Goal: Task Accomplishment & Management: Complete application form

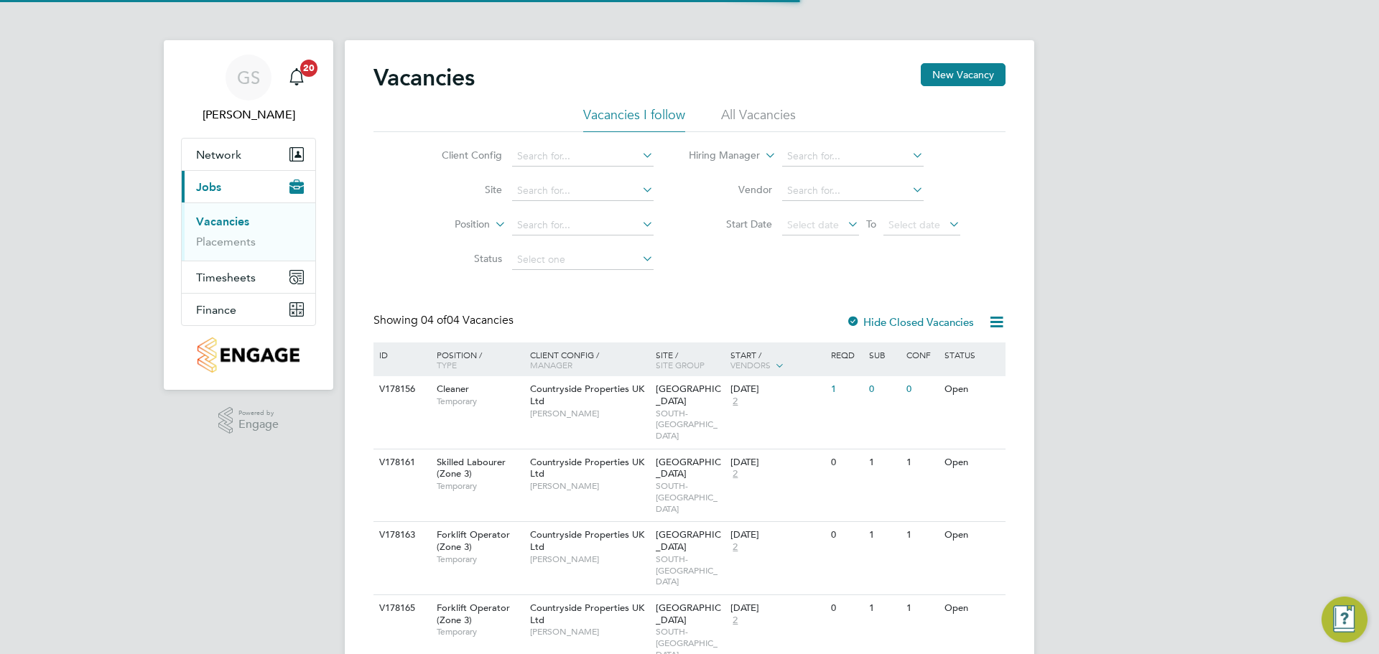
click at [587, 274] on li "Status" at bounding box center [537, 260] width 270 height 34
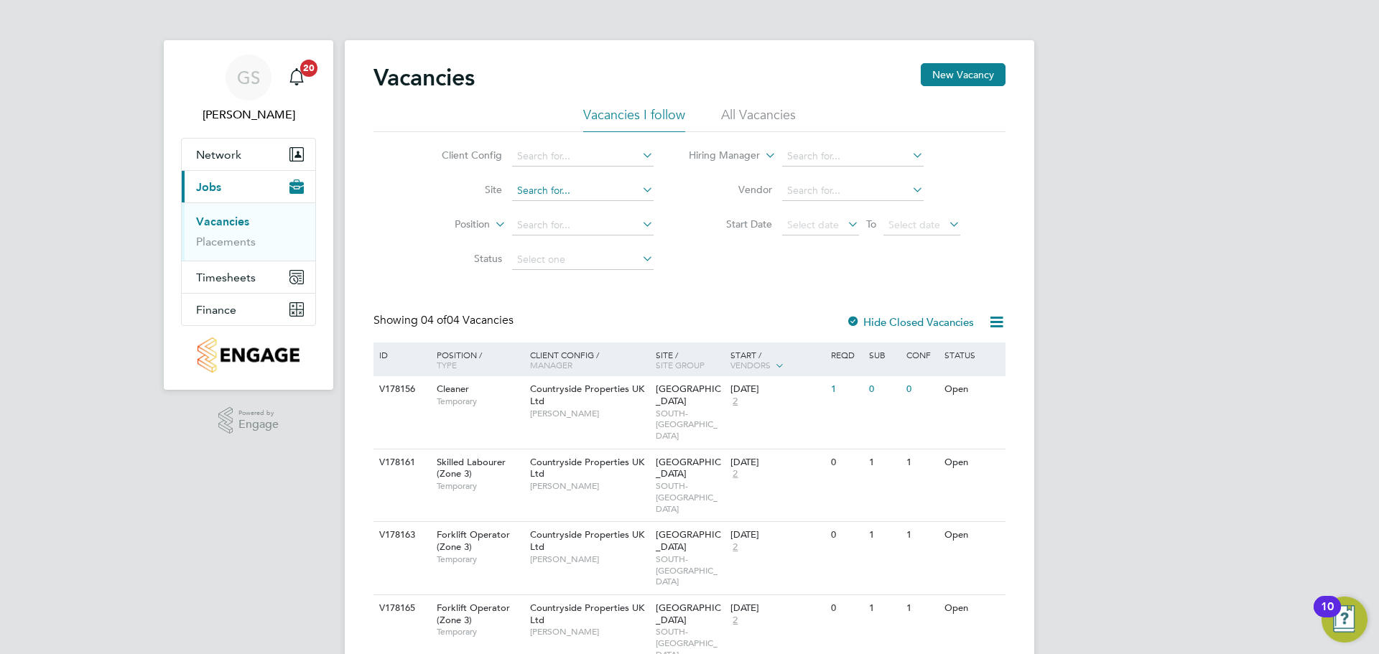
click at [589, 198] on input at bounding box center [583, 191] width 142 height 20
click at [570, 195] on input at bounding box center [583, 191] width 142 height 20
click at [568, 202] on li "Prosp ect Avenue" at bounding box center [582, 210] width 143 height 19
type input "[GEOGRAPHIC_DATA]"
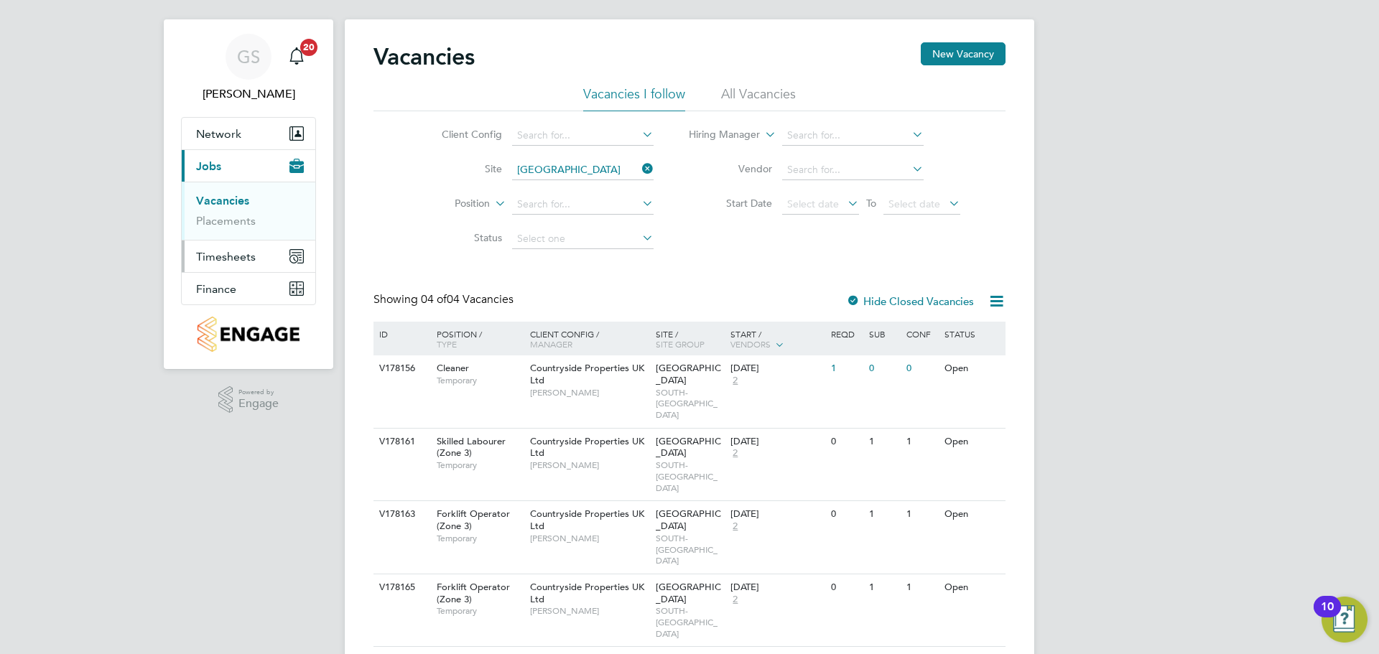
click at [252, 265] on button "Timesheets" at bounding box center [249, 257] width 134 height 32
click at [998, 47] on button "New Vacancy" at bounding box center [963, 53] width 85 height 23
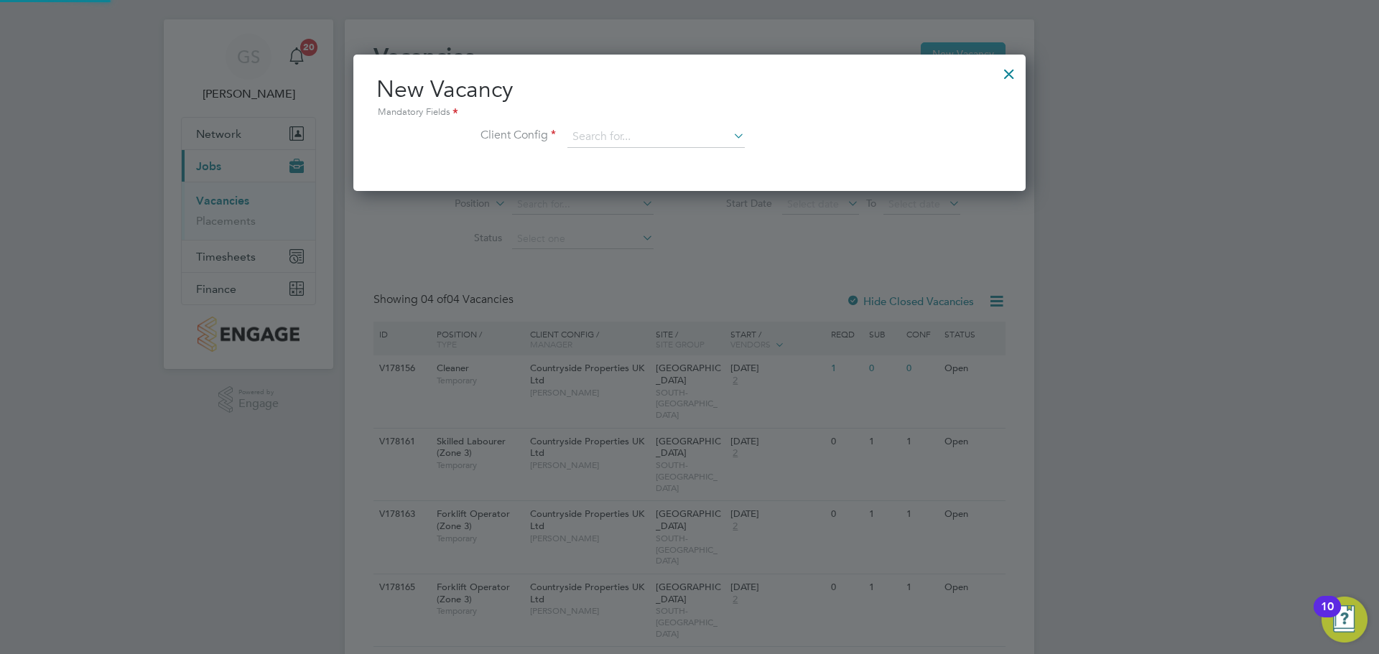
scroll to position [136, 673]
click at [596, 134] on input at bounding box center [655, 137] width 177 height 22
click at [625, 140] on input "prosp" at bounding box center [655, 137] width 177 height 22
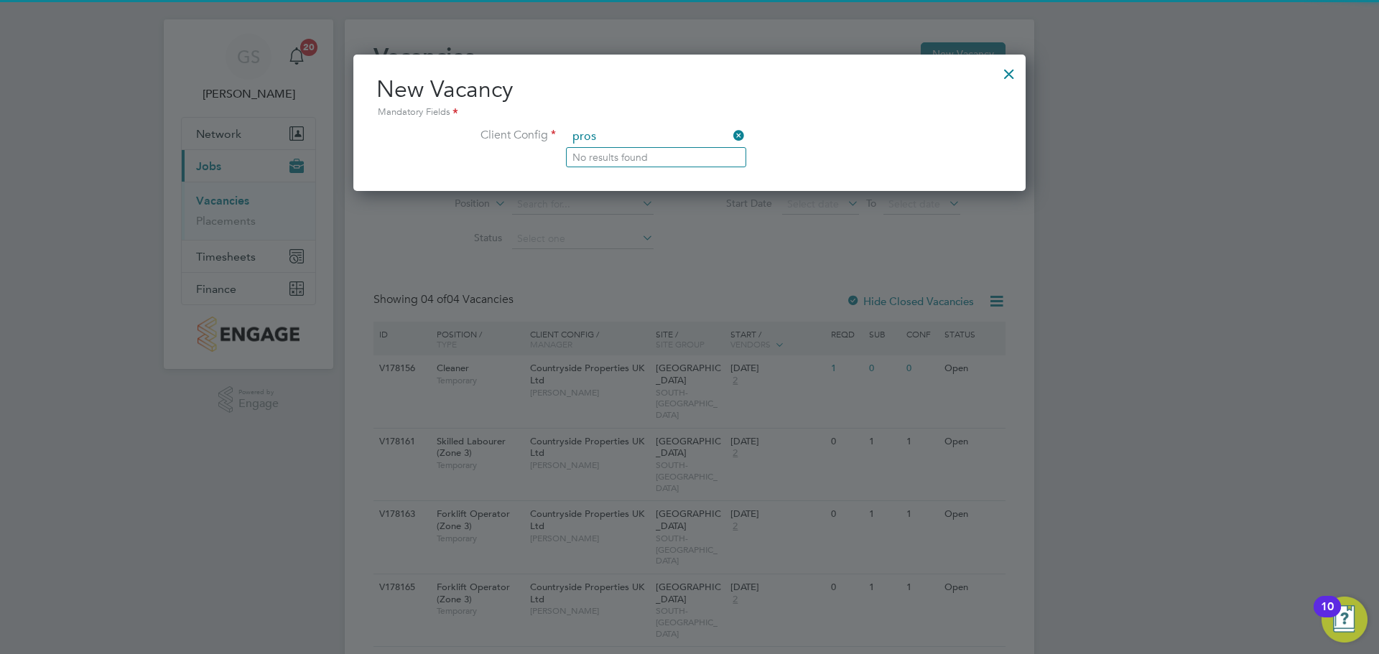
click at [627, 137] on input "pros" at bounding box center [655, 137] width 177 height 22
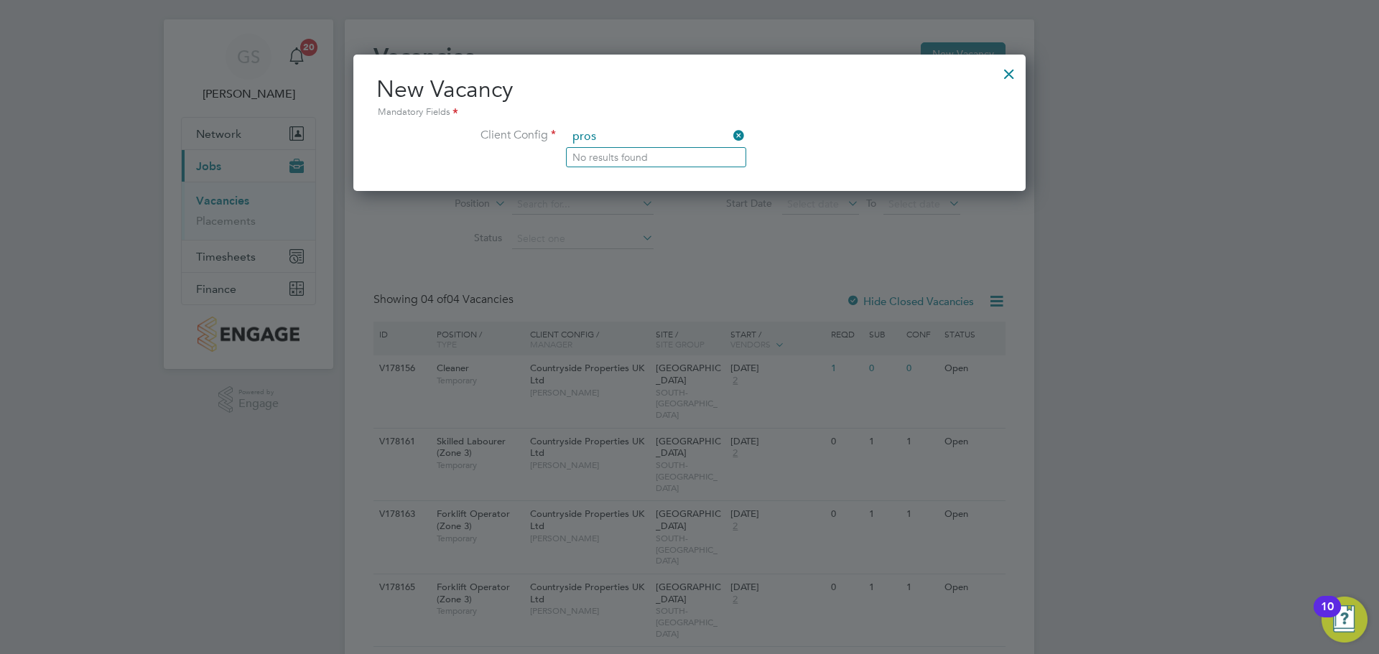
click at [627, 137] on input "pros" at bounding box center [655, 137] width 177 height 22
type input "o"
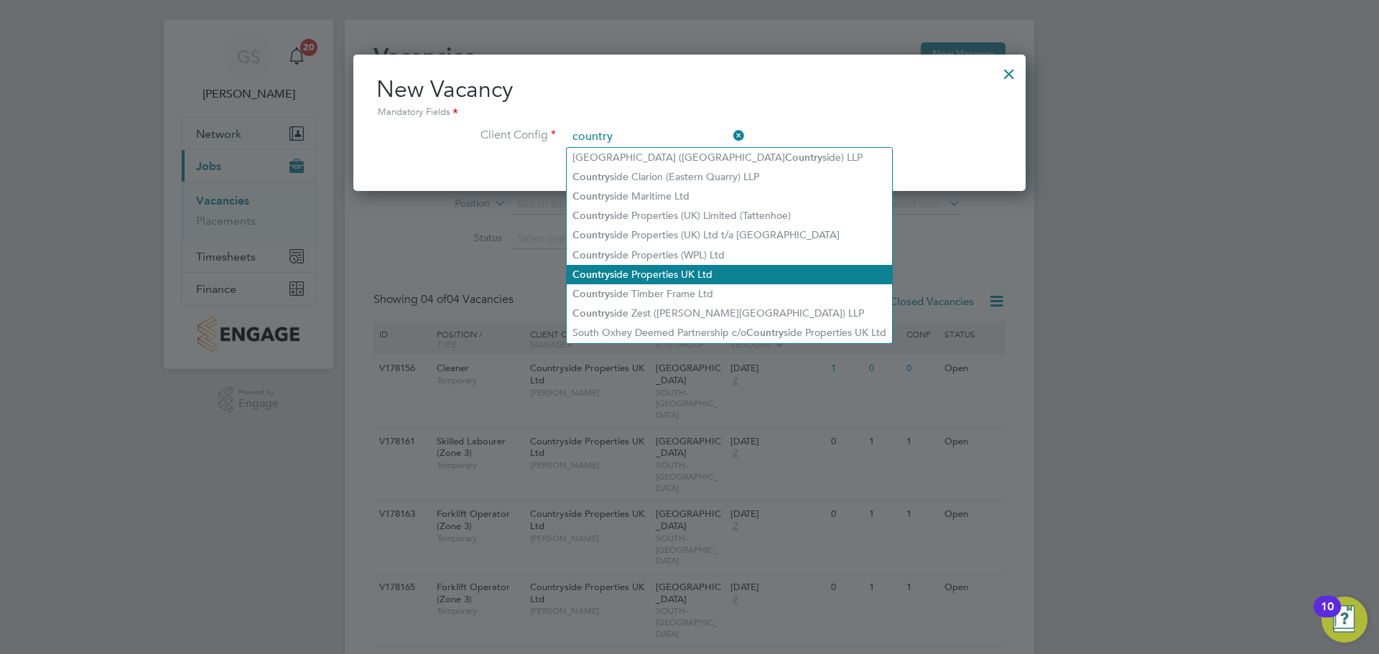
click at [706, 268] on li "Country side Properties UK Ltd" at bounding box center [729, 274] width 325 height 19
type input "Countryside Properties UK Ltd"
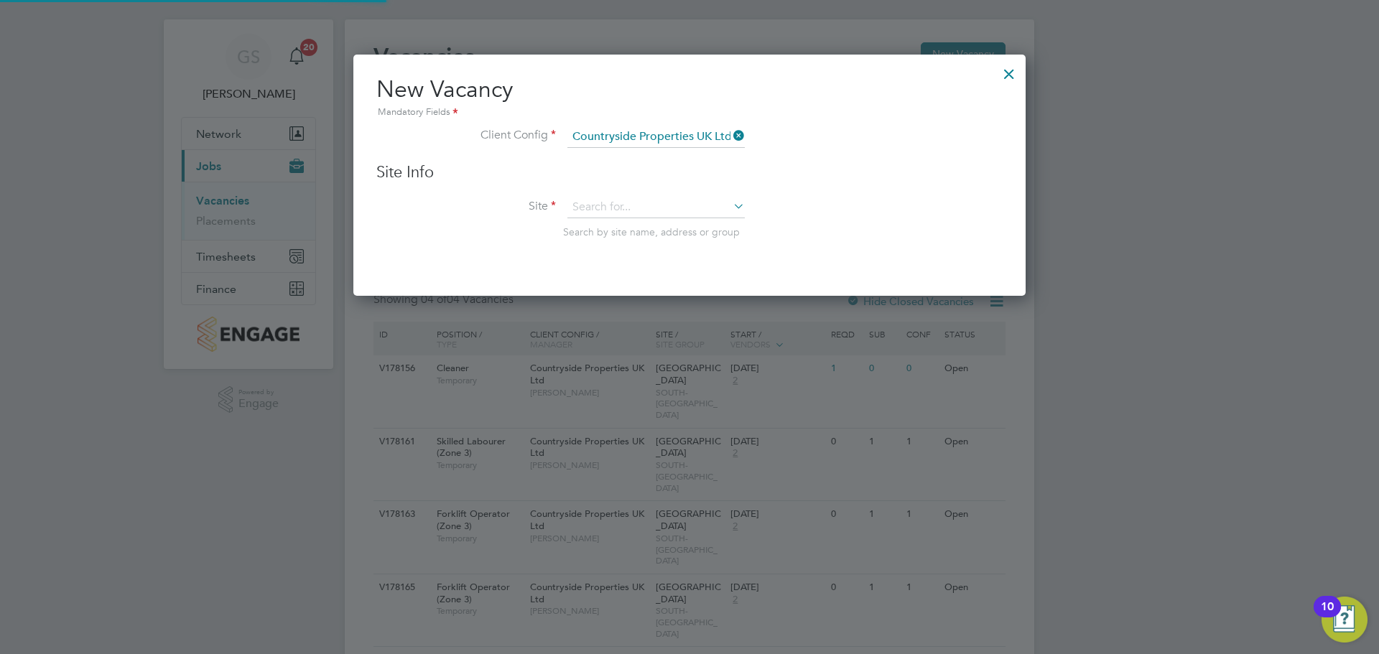
scroll to position [243, 673]
click at [645, 207] on input at bounding box center [655, 208] width 177 height 22
click at [659, 228] on li "Prosp ect Avenue" at bounding box center [656, 227] width 179 height 19
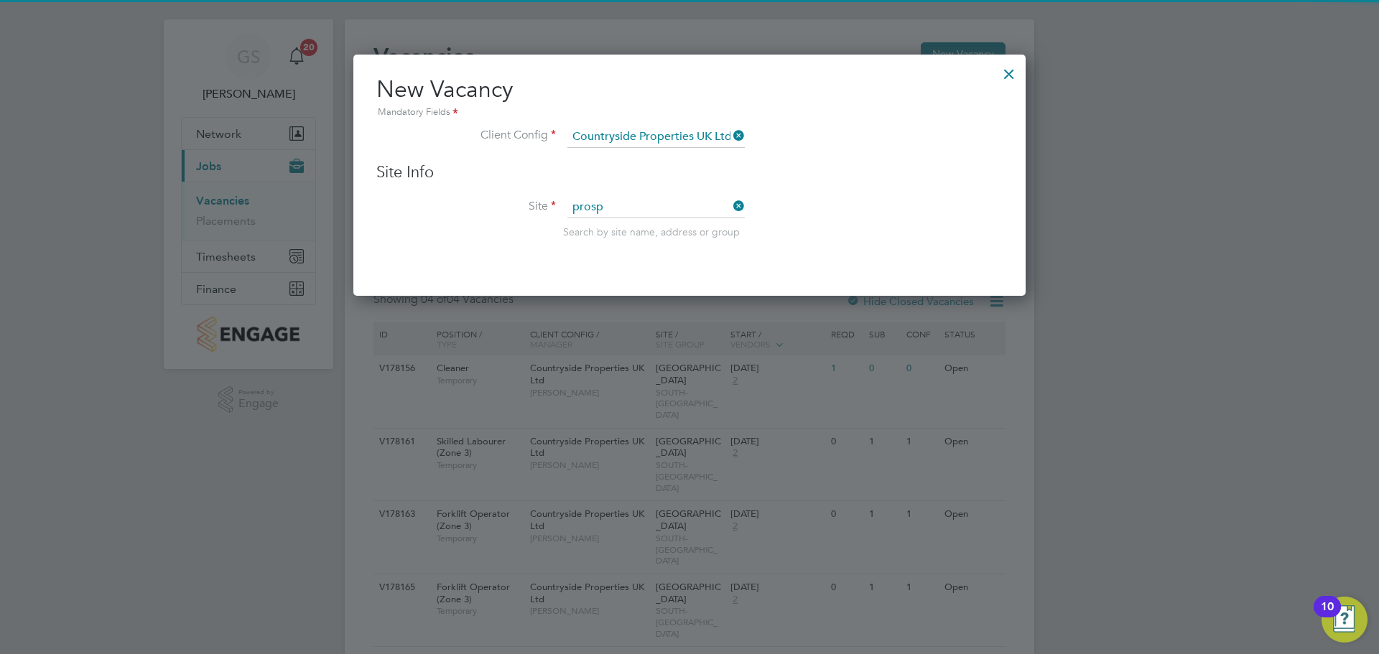
type input "[GEOGRAPHIC_DATA]"
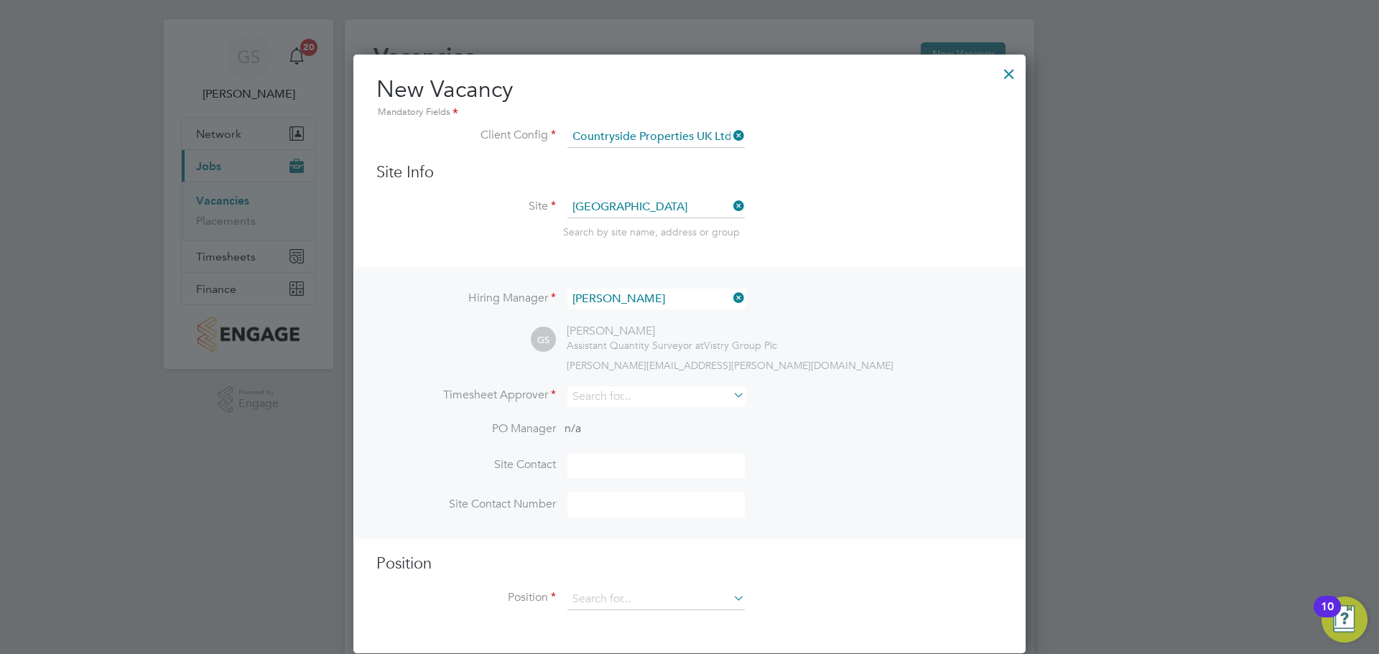
scroll to position [601, 673]
click at [820, 200] on li "Site [GEOGRAPHIC_DATA] Search by site name, address or group" at bounding box center [689, 232] width 626 height 70
drag, startPoint x: 628, startPoint y: 381, endPoint x: 628, endPoint y: 391, distance: 10.1
click at [628, 385] on div "Hiring Manager [PERSON_NAME] GS [PERSON_NAME] Assistant Quantity Surveyor at Vi…" at bounding box center [689, 403] width 669 height 272
click at [628, 391] on input at bounding box center [655, 396] width 177 height 21
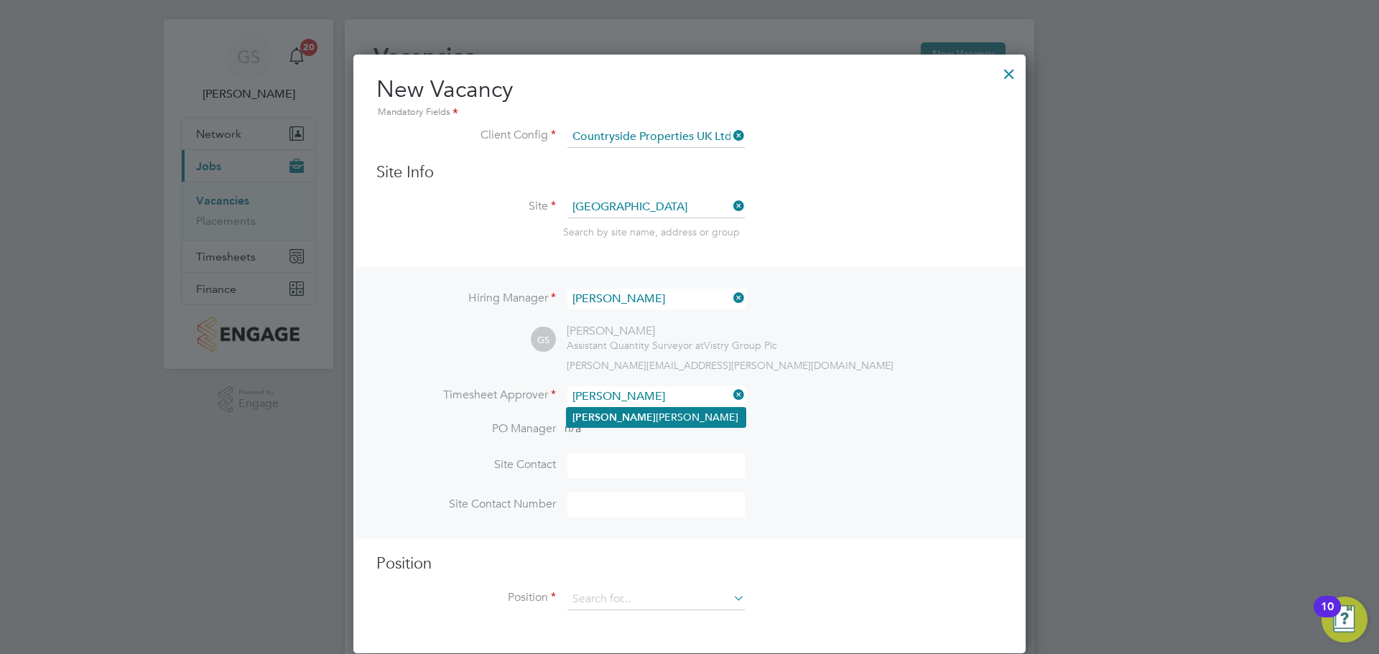
click at [629, 412] on li "[PERSON_NAME] [PERSON_NAME]" at bounding box center [656, 417] width 179 height 19
type input "[PERSON_NAME]"
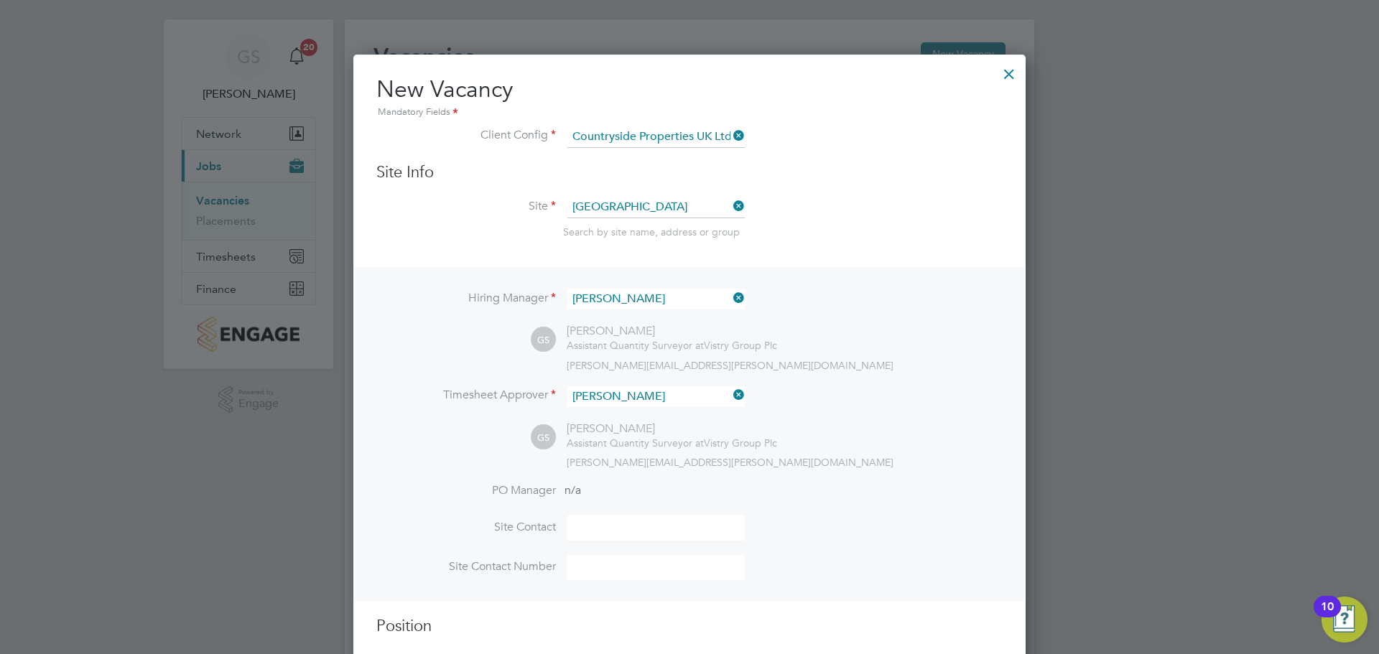
scroll to position [663, 673]
click at [616, 534] on input at bounding box center [655, 528] width 177 height 25
type input "[PERSON_NAME]"
click at [610, 569] on input at bounding box center [655, 567] width 177 height 25
type input "[PHONE_NUMBER]"
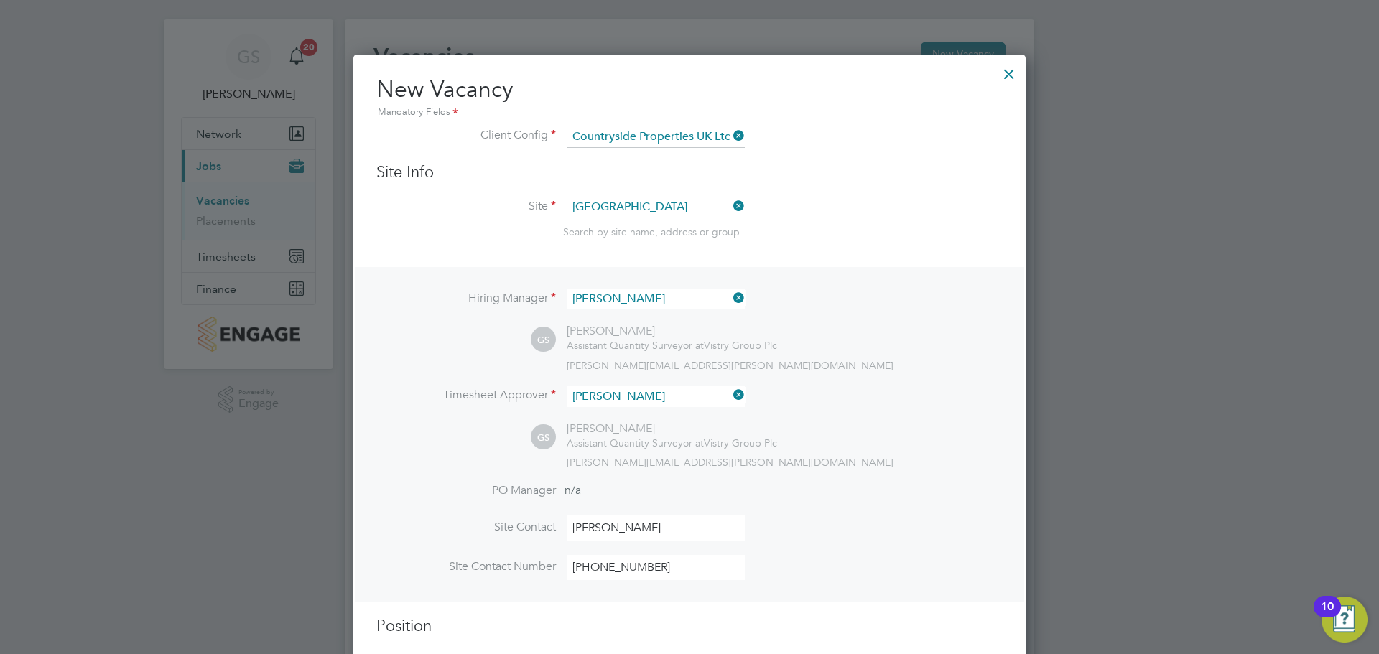
click at [861, 483] on div "Hiring Manager [PERSON_NAME] GS [PERSON_NAME] Assistant Quantity Surveyor at Vi…" at bounding box center [689, 434] width 669 height 334
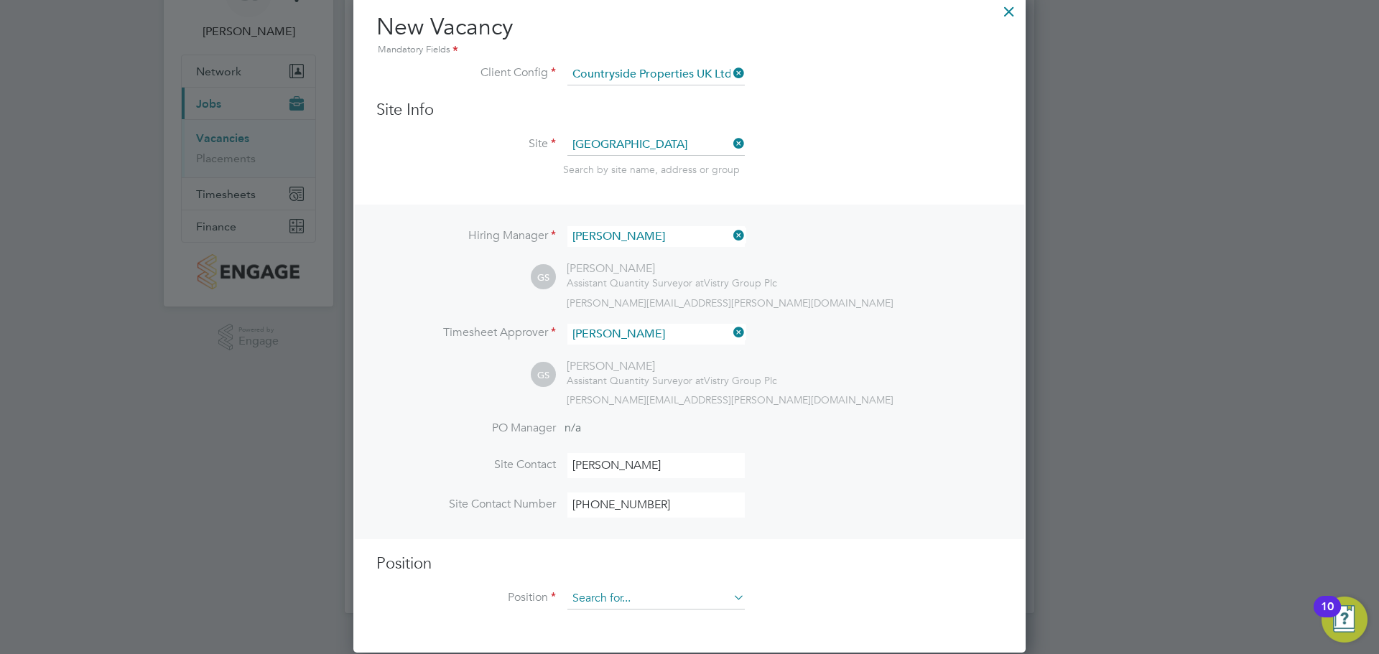
click at [611, 606] on input at bounding box center [655, 599] width 177 height 22
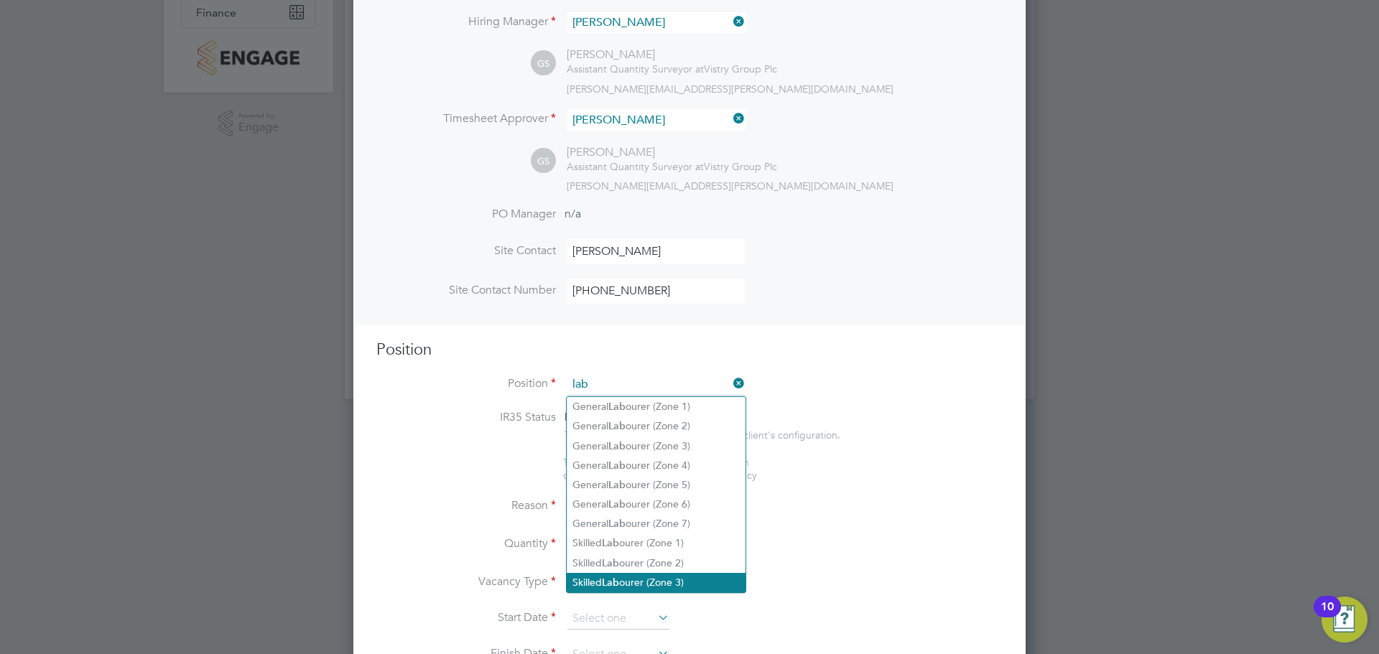
scroll to position [299, 0]
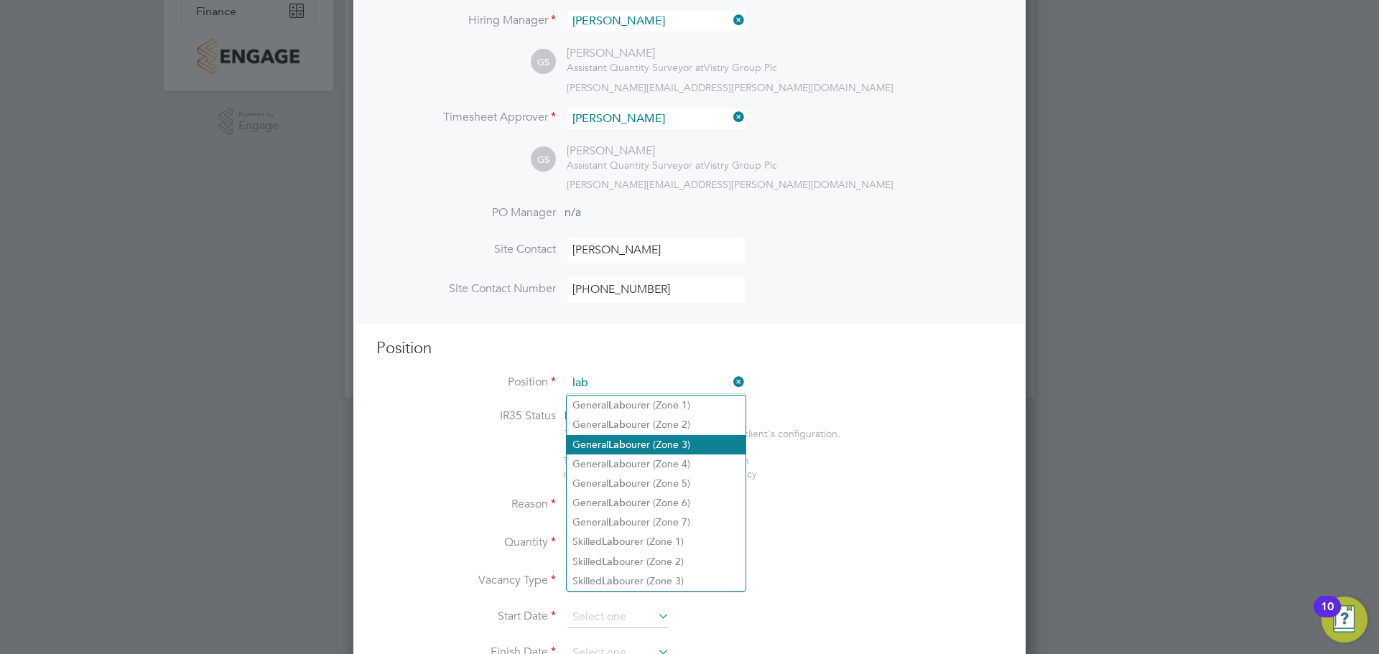
click at [667, 448] on li "General Lab ourer (Zone 3)" at bounding box center [656, 444] width 179 height 19
type input "General Labourer (Zone 3)"
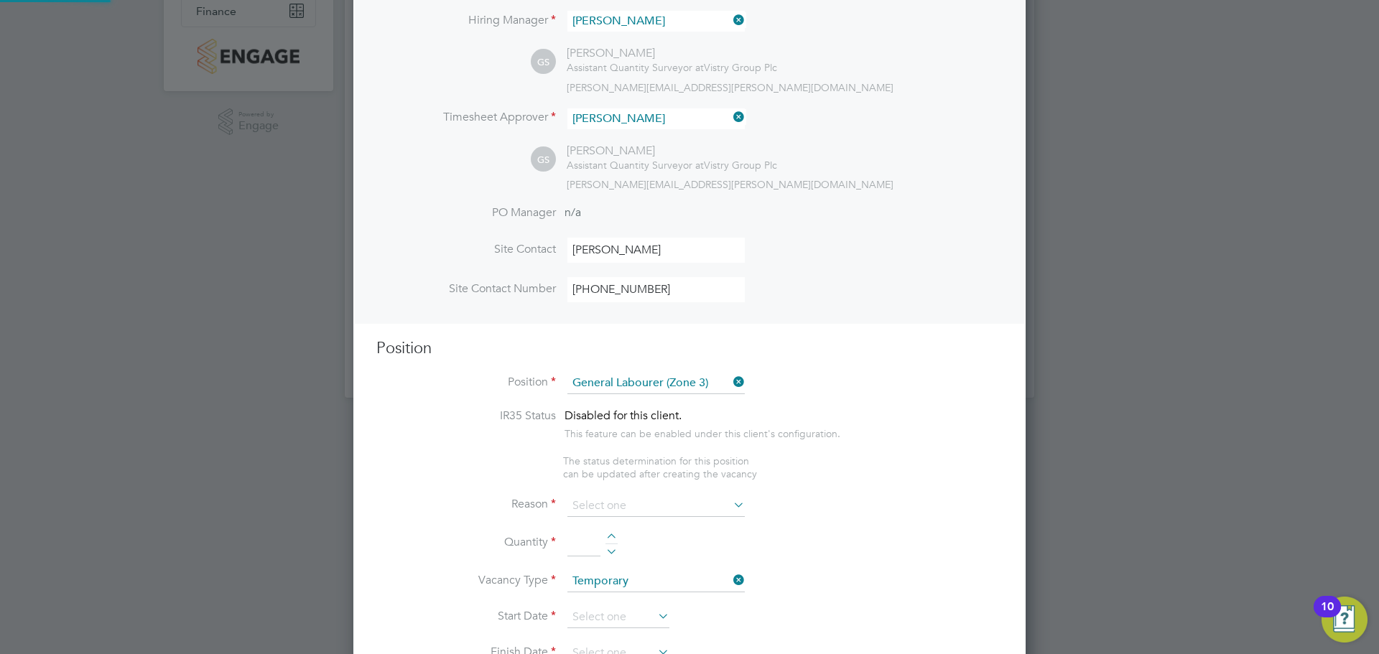
type textarea "- General labouring duties - Supporting the trades on site - Moving materials a…"
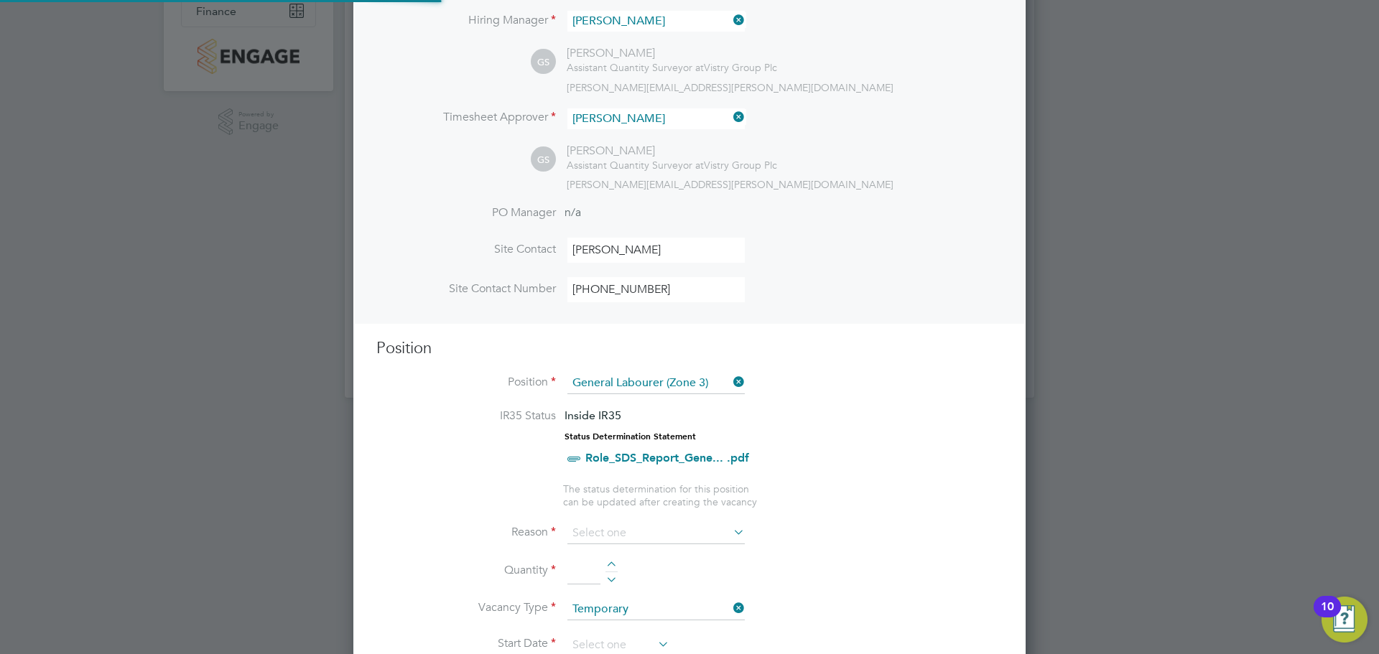
scroll to position [42, 100]
click at [830, 485] on ul "IR35 Status Inside IR35 Status Determination Statement Role_SDS_Report_Gene... …" at bounding box center [689, 459] width 626 height 100
click at [699, 536] on input at bounding box center [655, 534] width 177 height 22
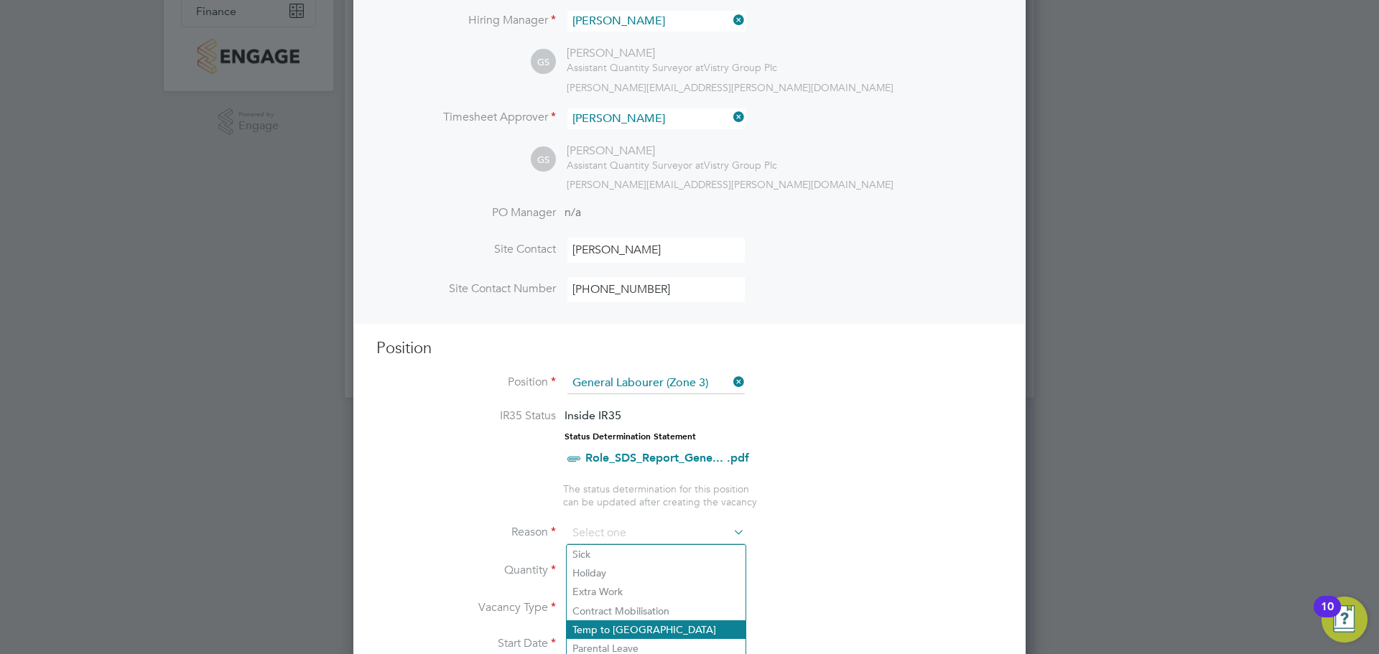
click at [659, 634] on li "Temp to [GEOGRAPHIC_DATA]" at bounding box center [656, 630] width 179 height 19
type input "Temp to [GEOGRAPHIC_DATA]"
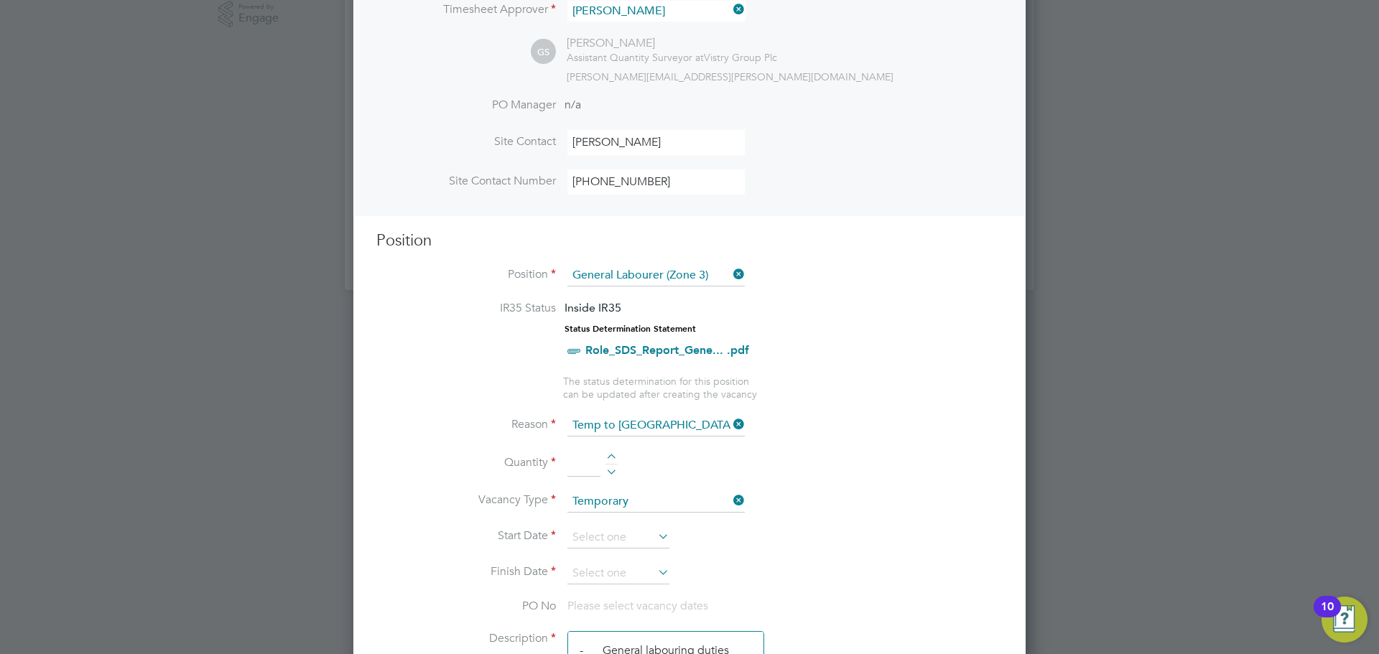
scroll to position [586, 0]
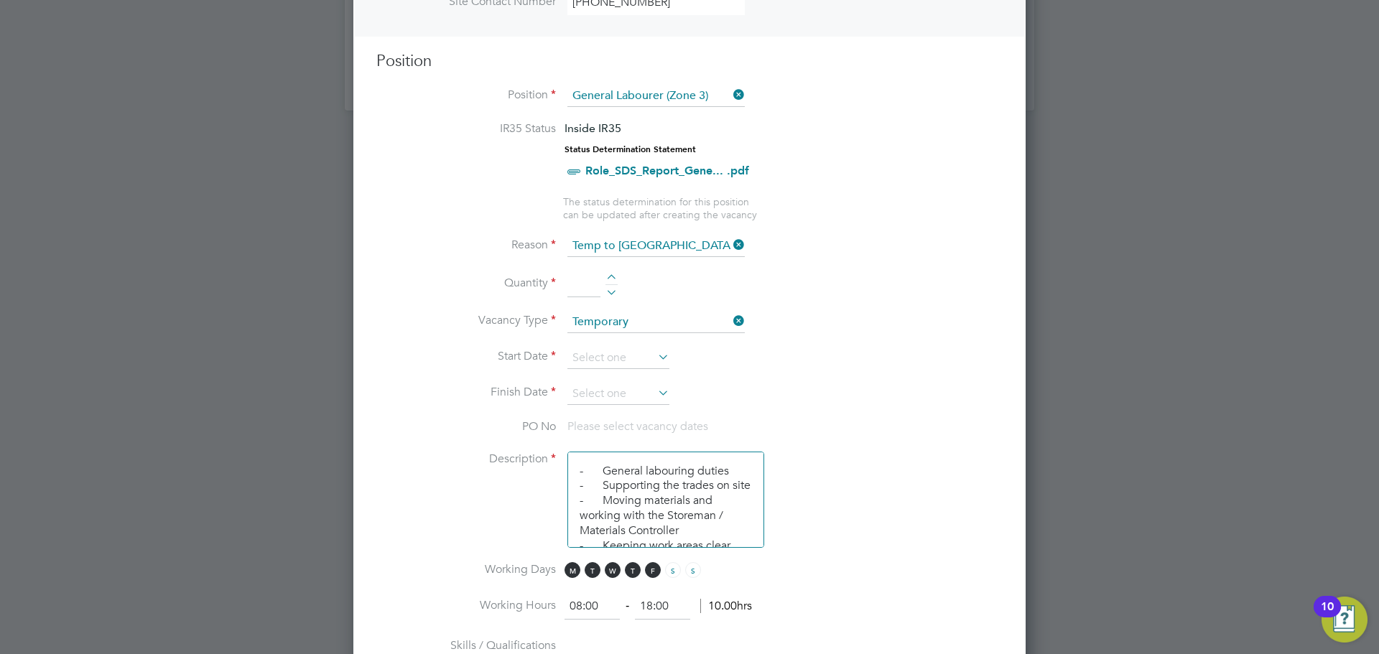
click at [607, 277] on div at bounding box center [612, 279] width 12 height 10
type input "1"
click at [636, 350] on input at bounding box center [618, 359] width 102 height 22
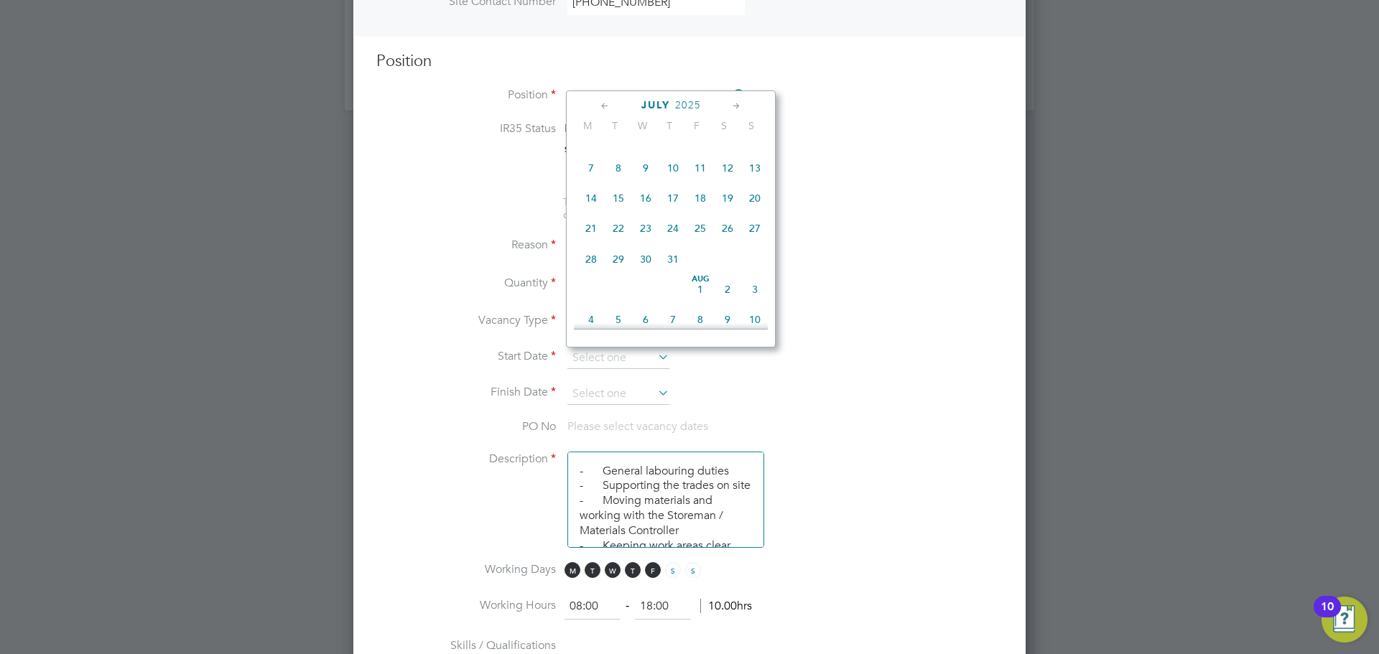
scroll to position [353, 0]
drag, startPoint x: 623, startPoint y: 172, endPoint x: 632, endPoint y: 187, distance: 17.1
click at [623, 173] on span "8" at bounding box center [618, 168] width 27 height 27
type input "[DATE]"
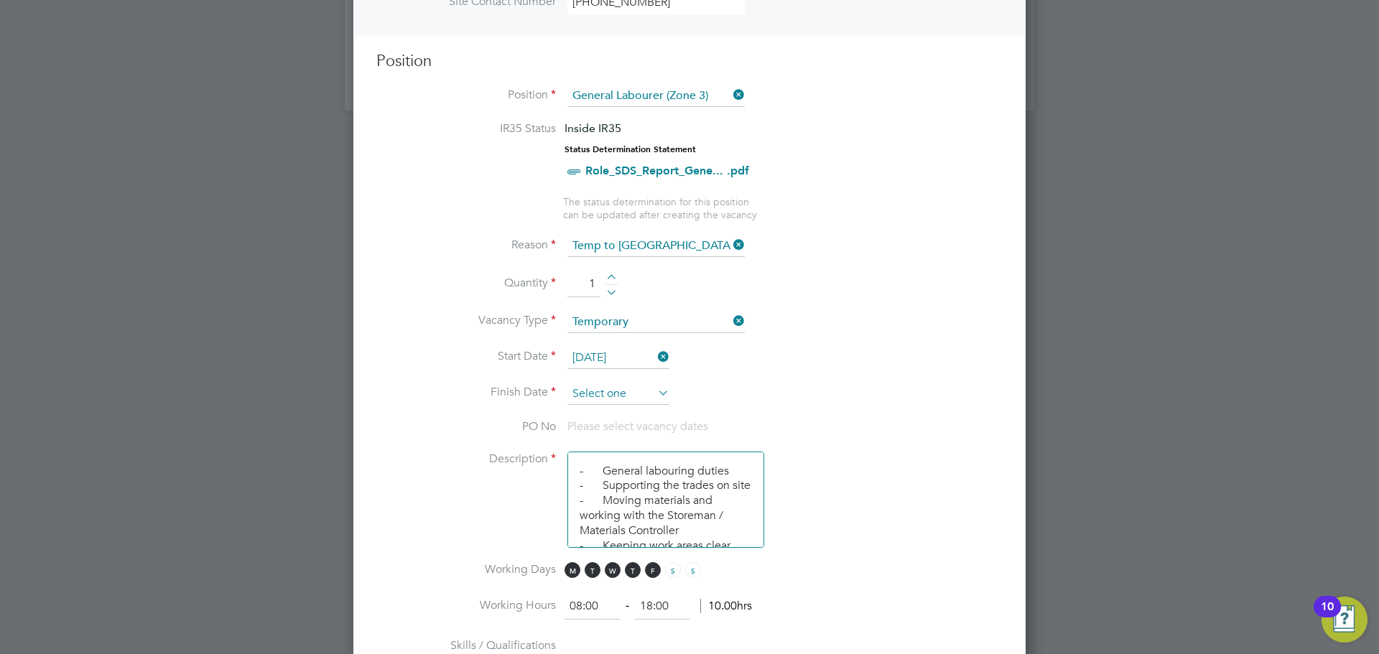
click at [611, 404] on input at bounding box center [618, 395] width 102 height 22
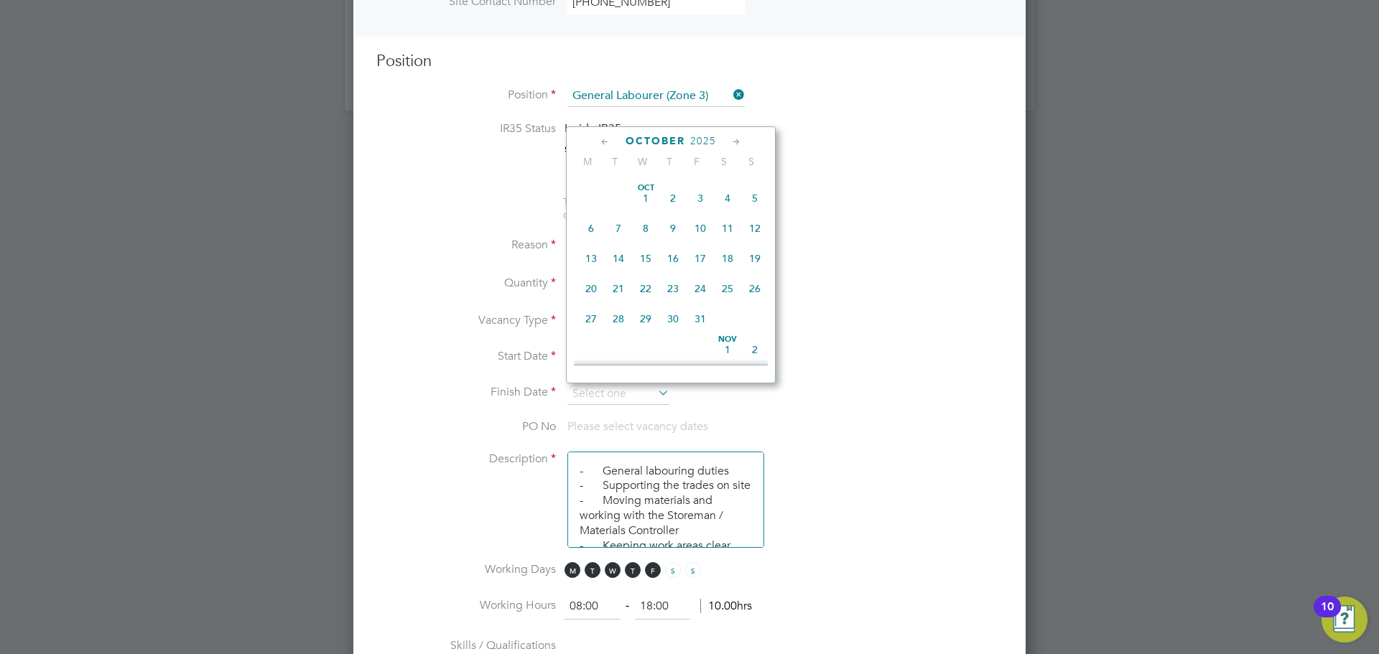
scroll to position [713, 0]
click at [621, 253] on span "30" at bounding box center [618, 239] width 27 height 27
type input "[DATE]"
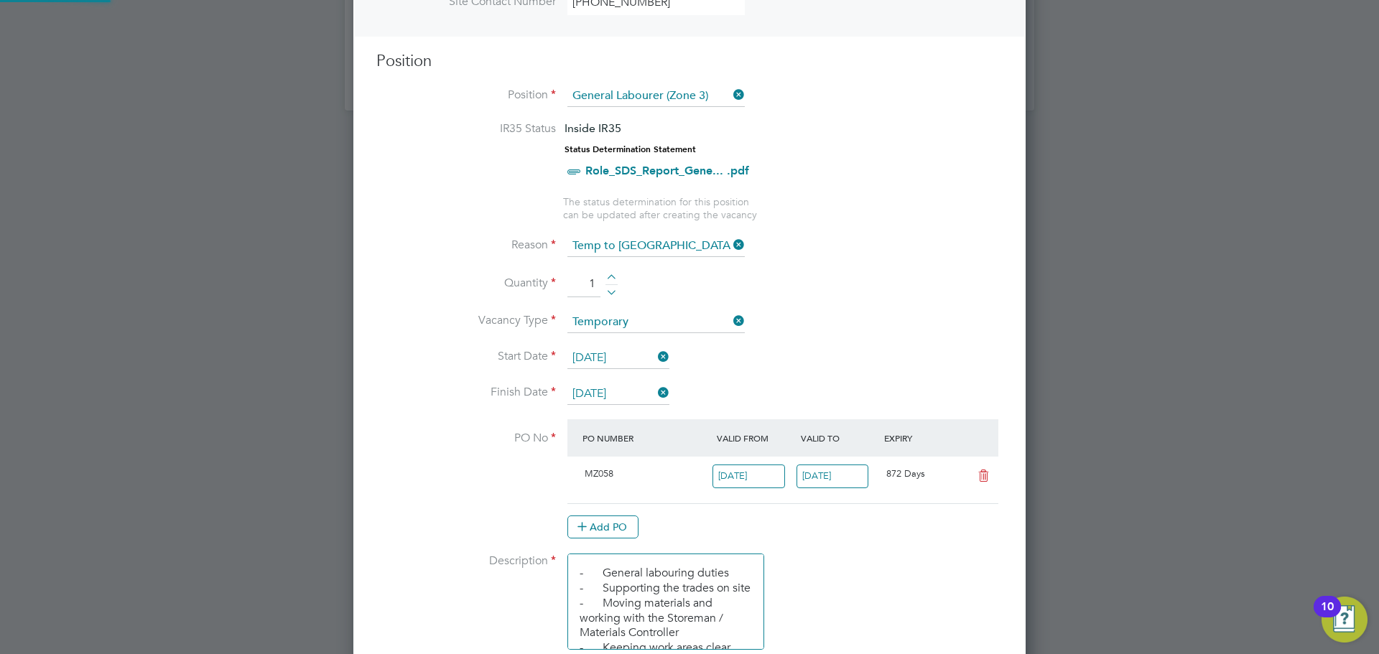
scroll to position [24, 135]
click at [823, 377] on li "Start Date [DATE]" at bounding box center [689, 366] width 626 height 36
click at [983, 473] on icon at bounding box center [984, 475] width 18 height 11
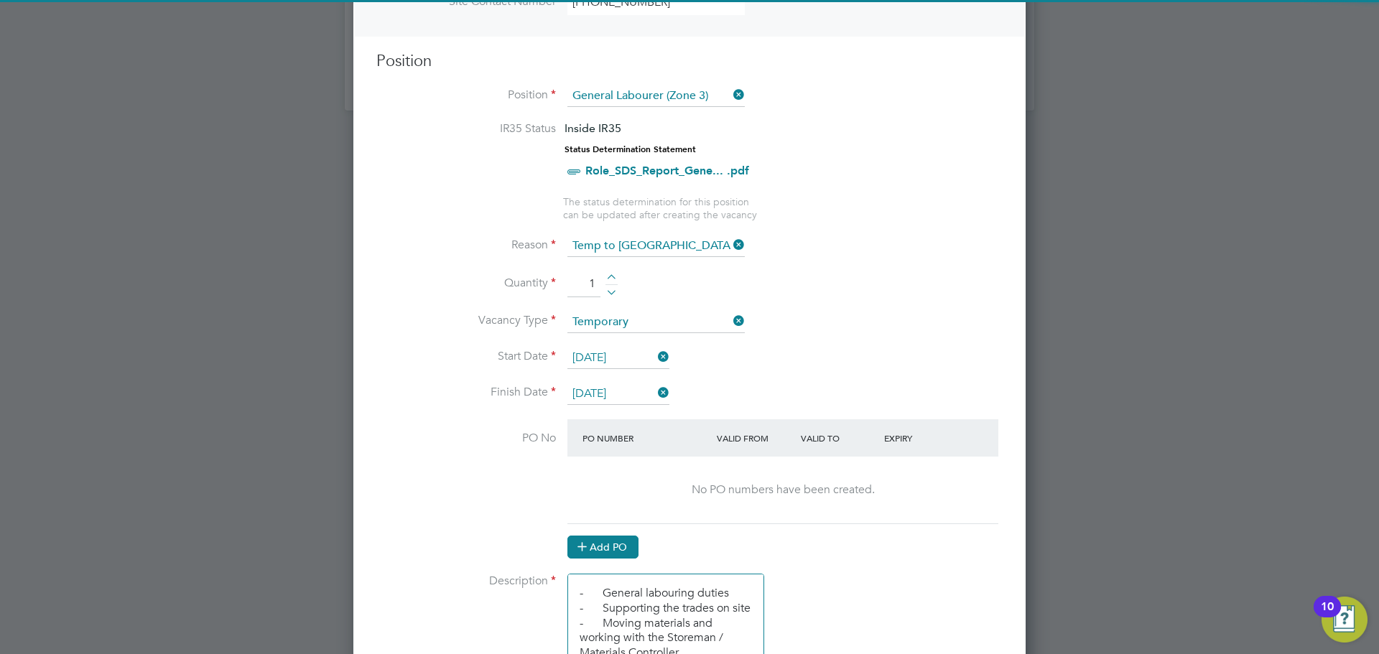
click at [588, 541] on icon at bounding box center [582, 546] width 11 height 11
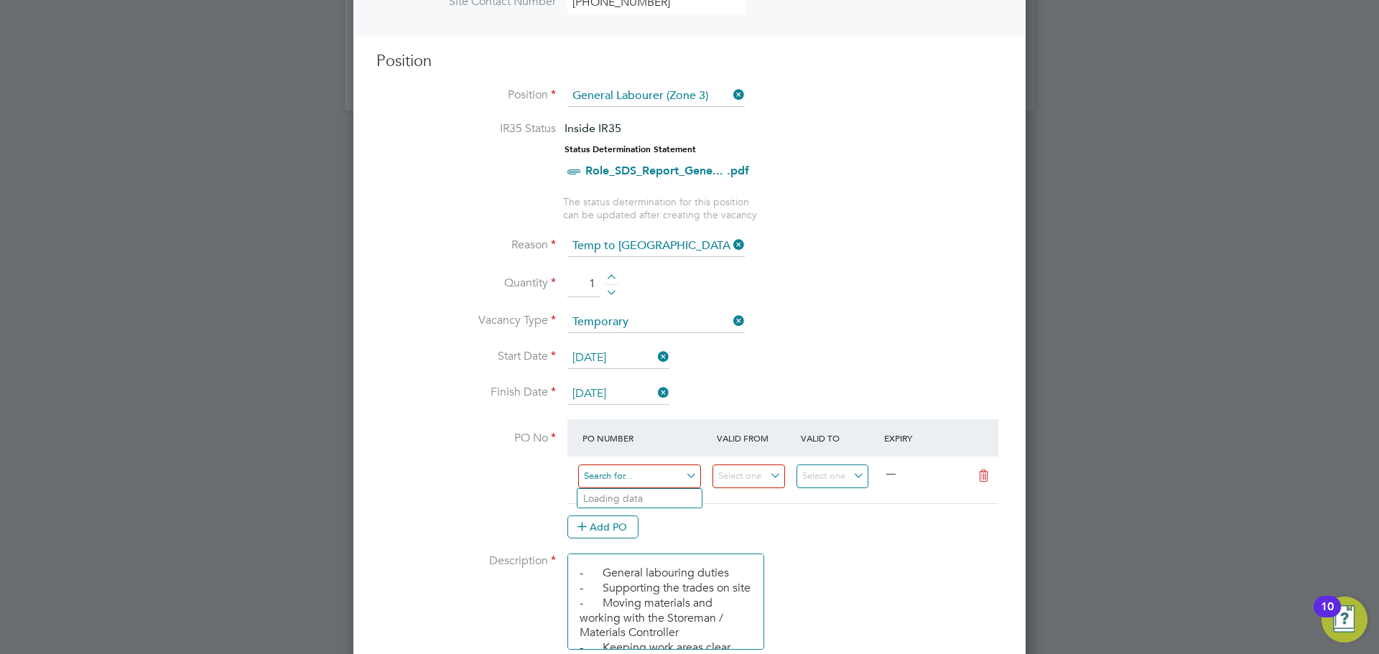
click at [606, 479] on input at bounding box center [639, 477] width 123 height 24
paste input "M-MZ058/00155"
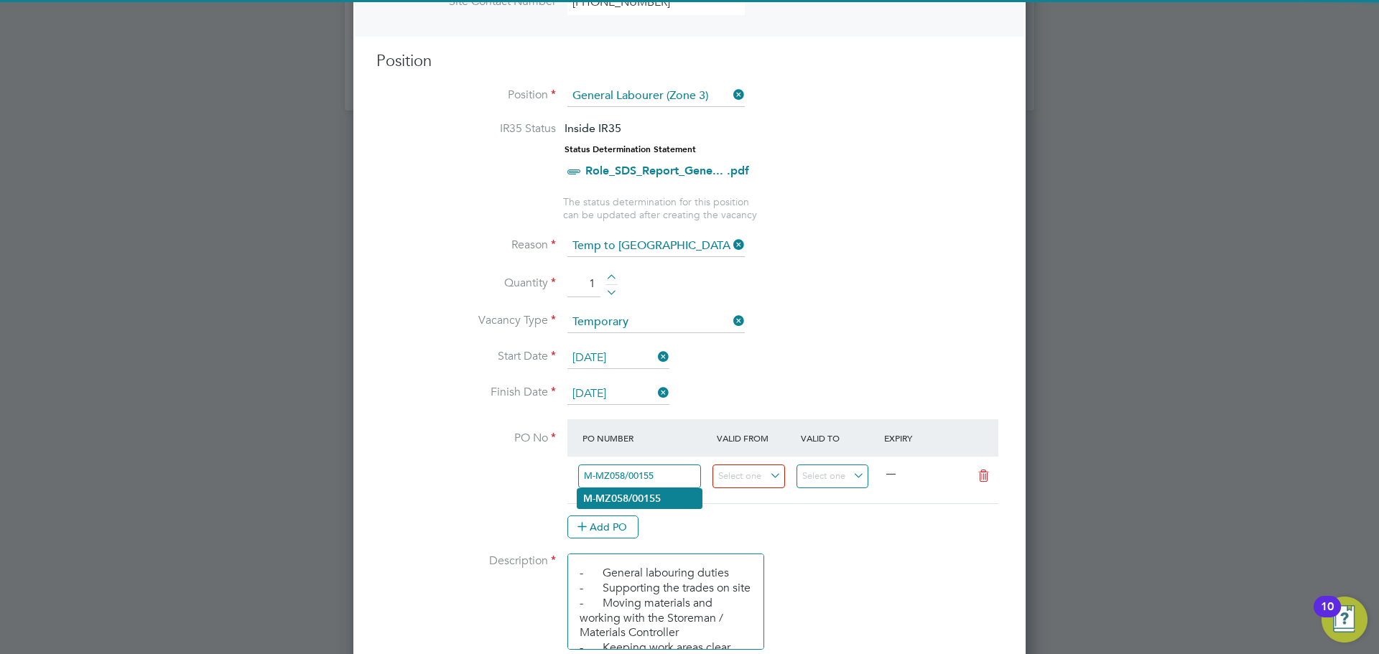
type input "M-MZ058/00155"
click at [672, 494] on li "M-MZ058/00155" at bounding box center [640, 498] width 124 height 19
type input "[DATE]"
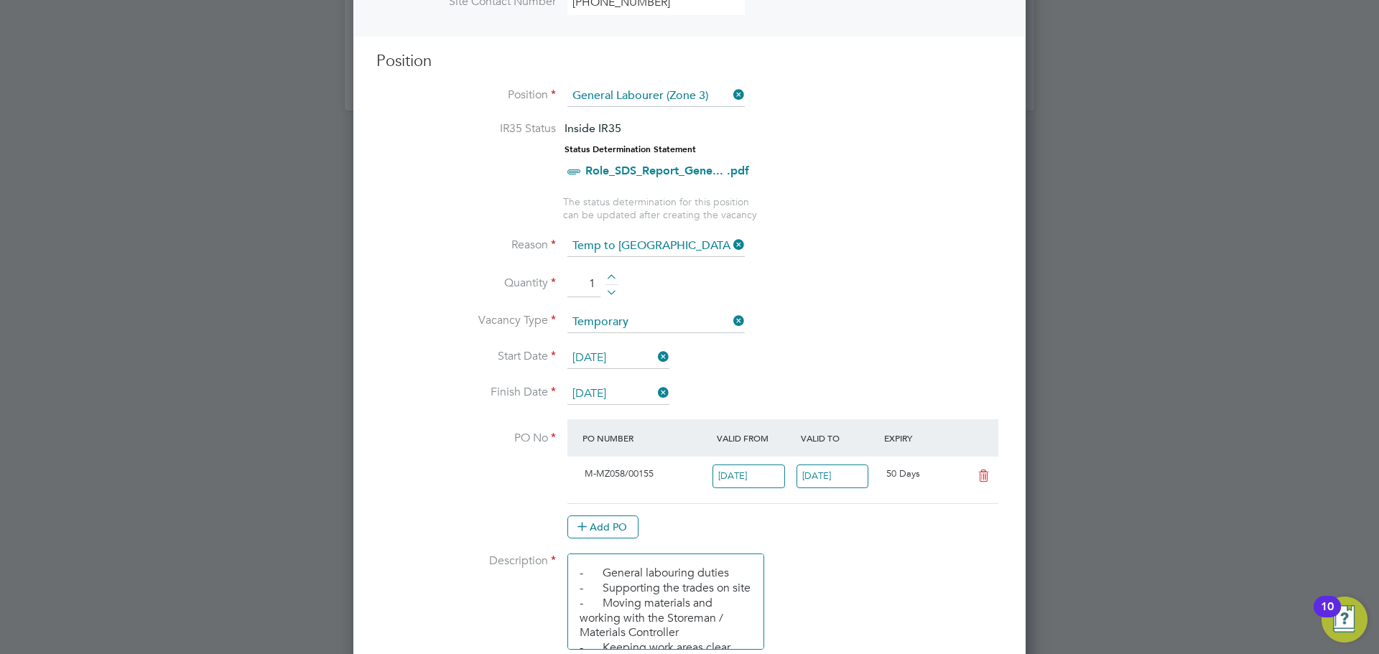
scroll to position [0, 0]
click at [825, 526] on div "Add PO" at bounding box center [782, 527] width 431 height 23
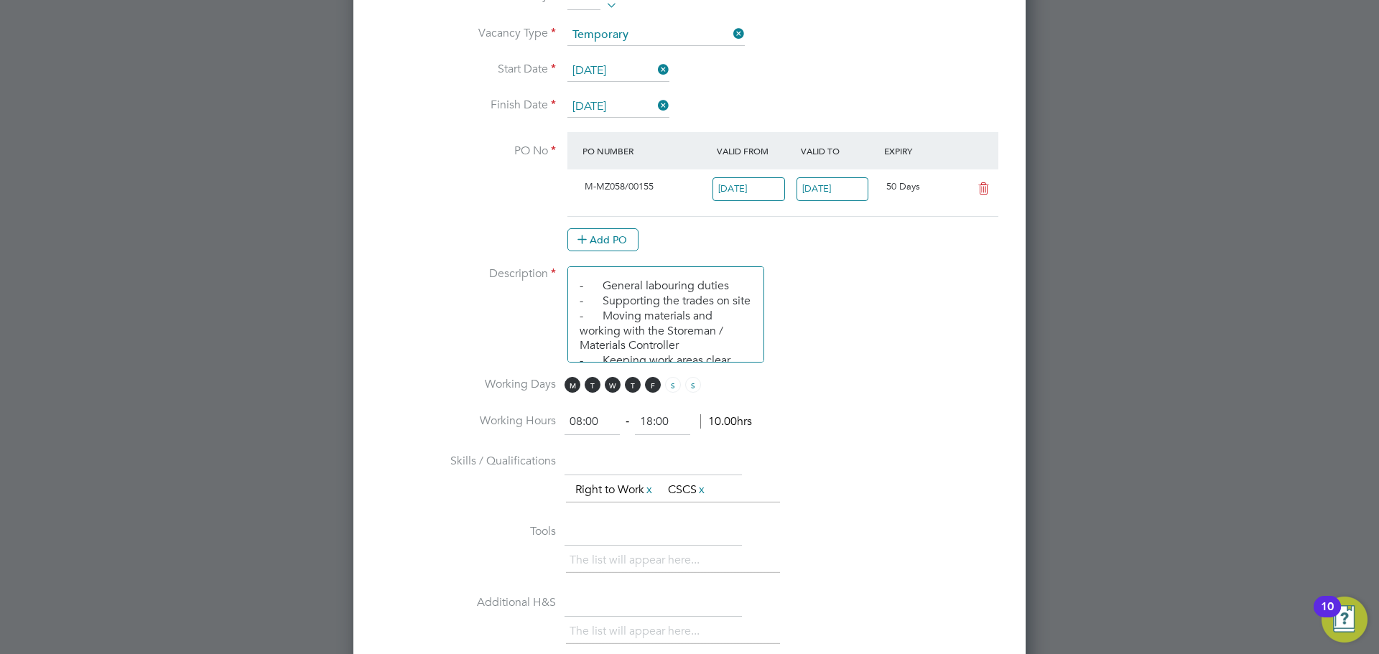
click at [654, 419] on input "18:00" at bounding box center [662, 422] width 55 height 26
type input "17:00"
click at [592, 419] on input "08:00" at bounding box center [592, 422] width 55 height 26
type input "08:30"
click at [803, 381] on li "Working Days M T W T F S S" at bounding box center [689, 393] width 626 height 32
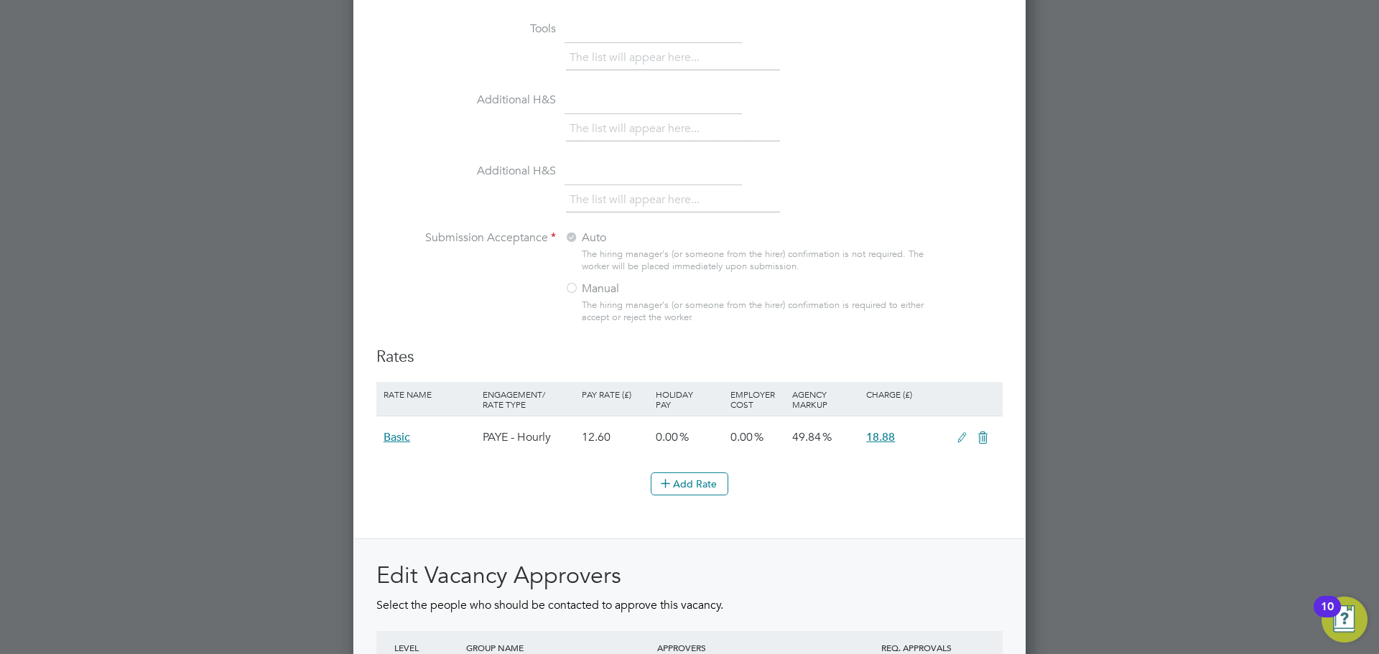
click at [963, 441] on icon at bounding box center [962, 437] width 18 height 11
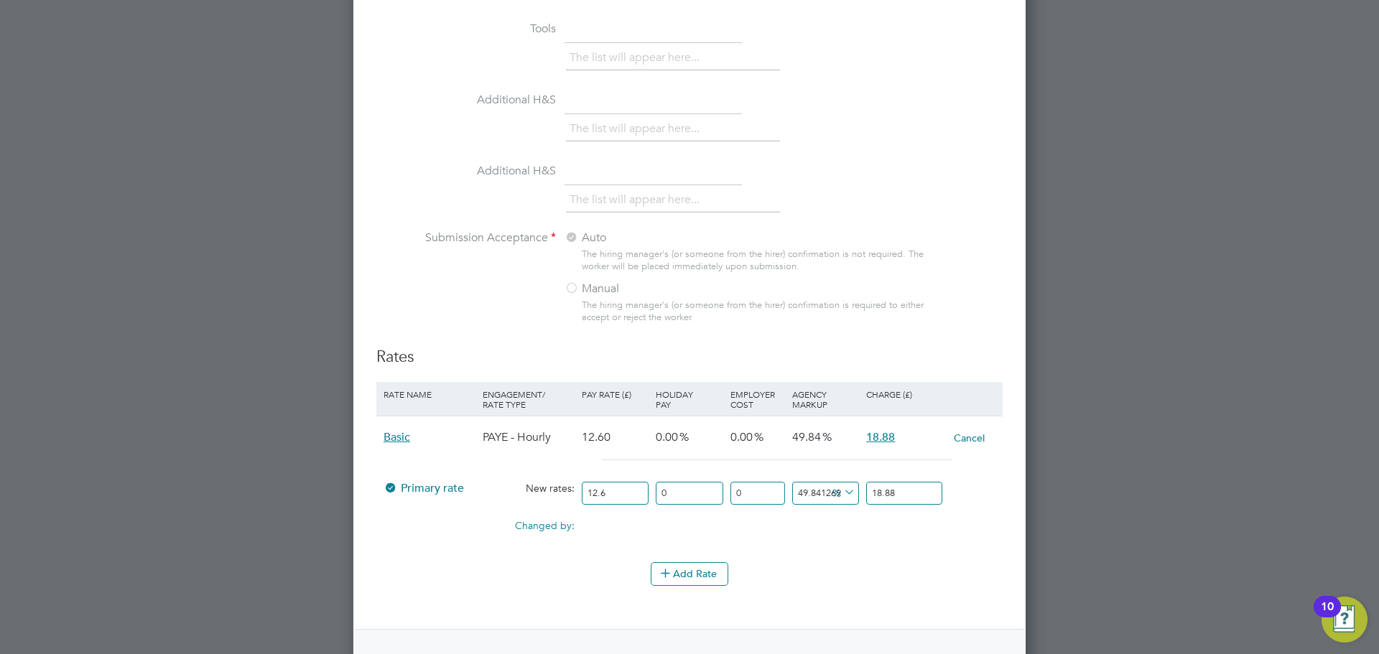
click at [901, 493] on input "18.88" at bounding box center [904, 494] width 76 height 24
type input "49.20634920634921"
type input "18.8"
type input "42.857142857142854"
type input "18"
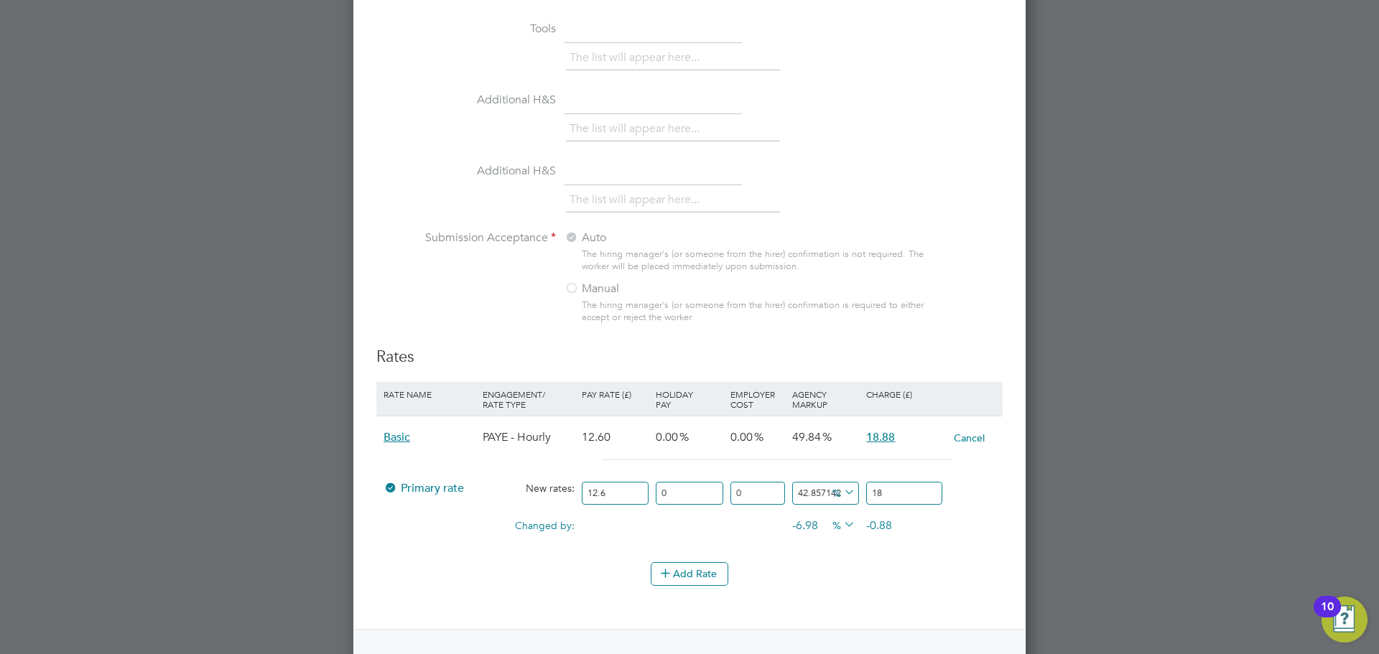
type input "47.61904761904762"
type input "18.6"
type input "48.01587301587302"
type input "18.650000000000002"
click at [909, 547] on div "Changed by: 0.00 0.00 0.00 -1.83 -0.23 % -0.23" at bounding box center [689, 530] width 626 height 36
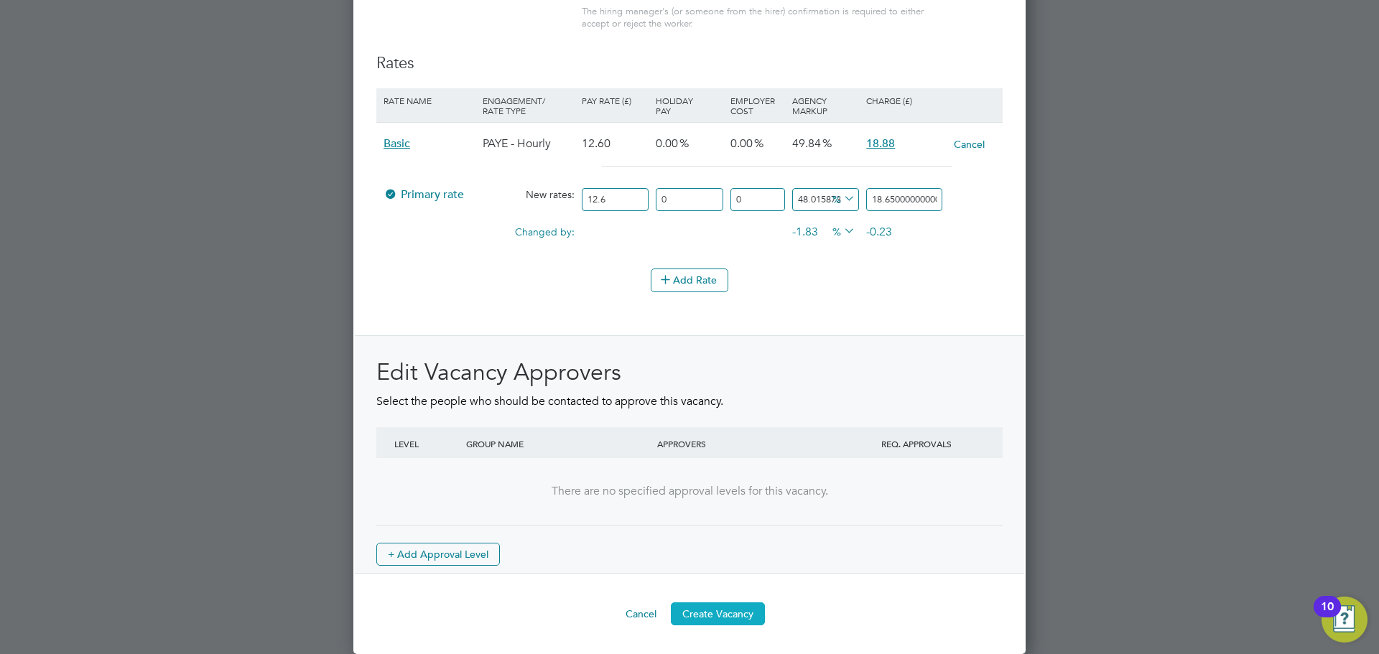
click at [717, 610] on button "Create Vacancy" at bounding box center [718, 614] width 94 height 23
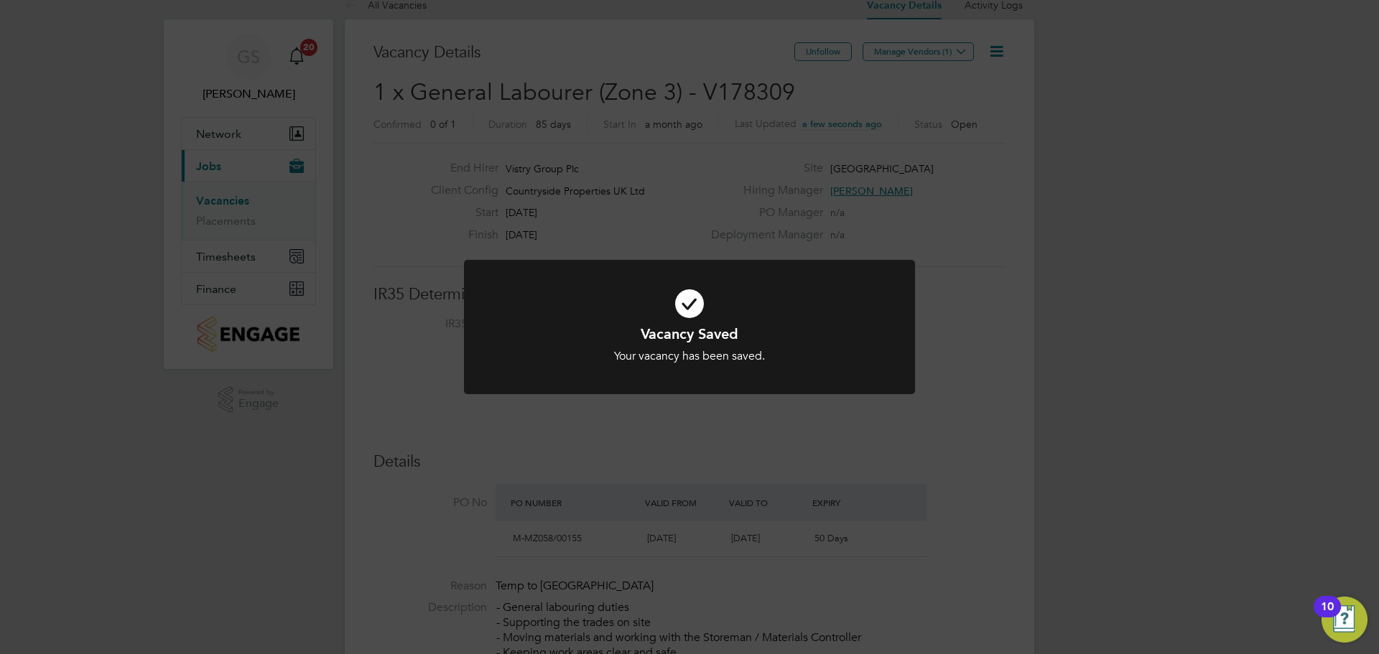
click at [952, 408] on div "Vacancy Saved Your vacancy has been saved. Cancel Okay" at bounding box center [689, 327] width 1379 height 654
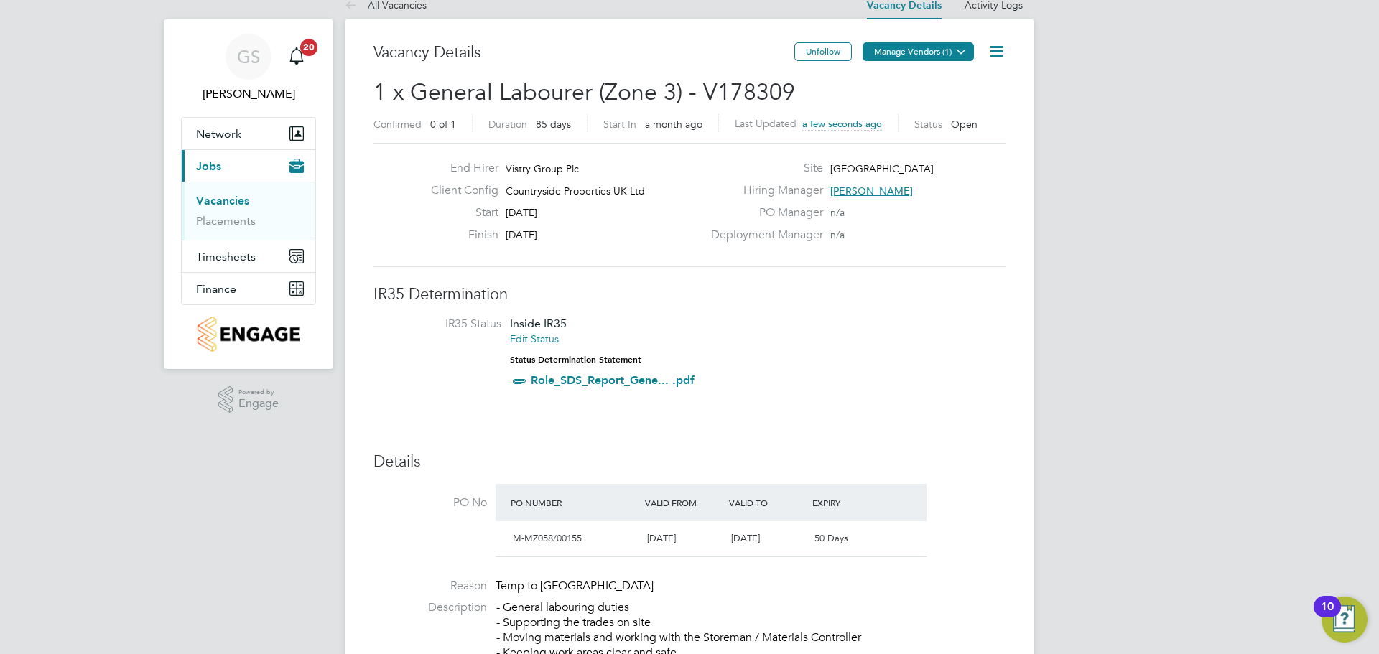
click at [936, 53] on button "Manage Vendors (1)" at bounding box center [918, 51] width 111 height 19
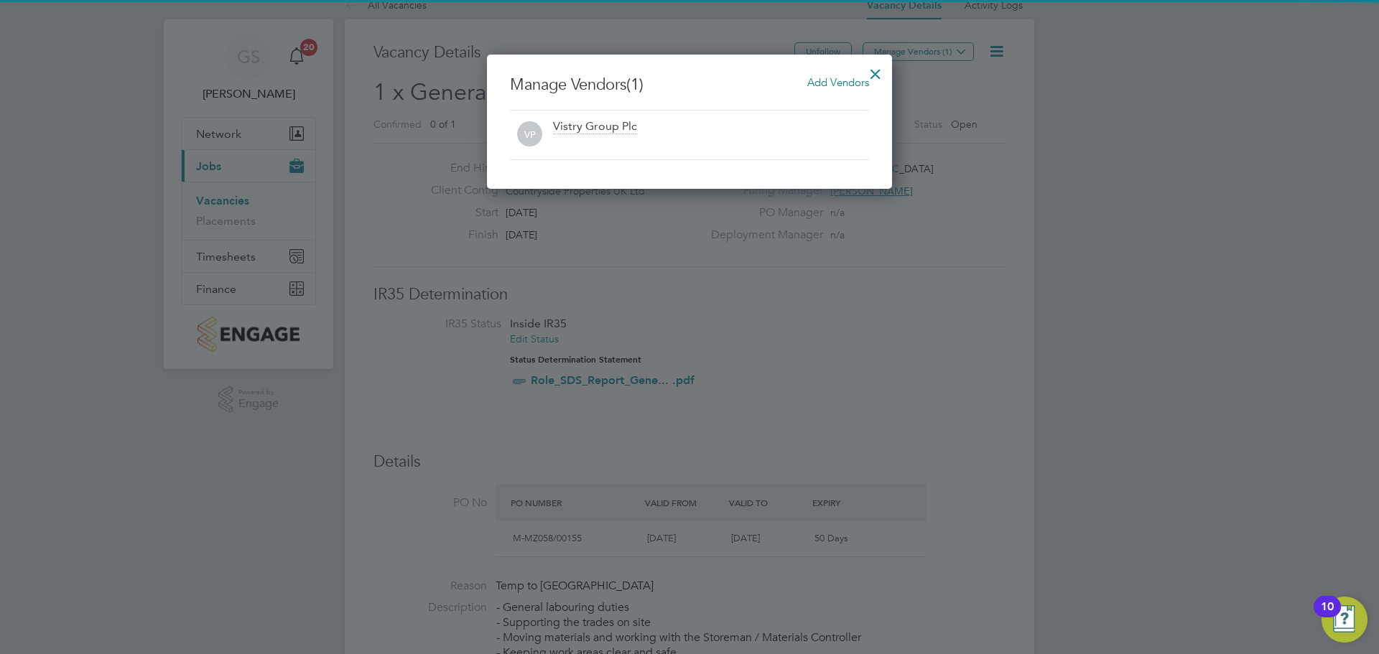
click at [825, 77] on span "Add Vendors" at bounding box center [838, 82] width 62 height 14
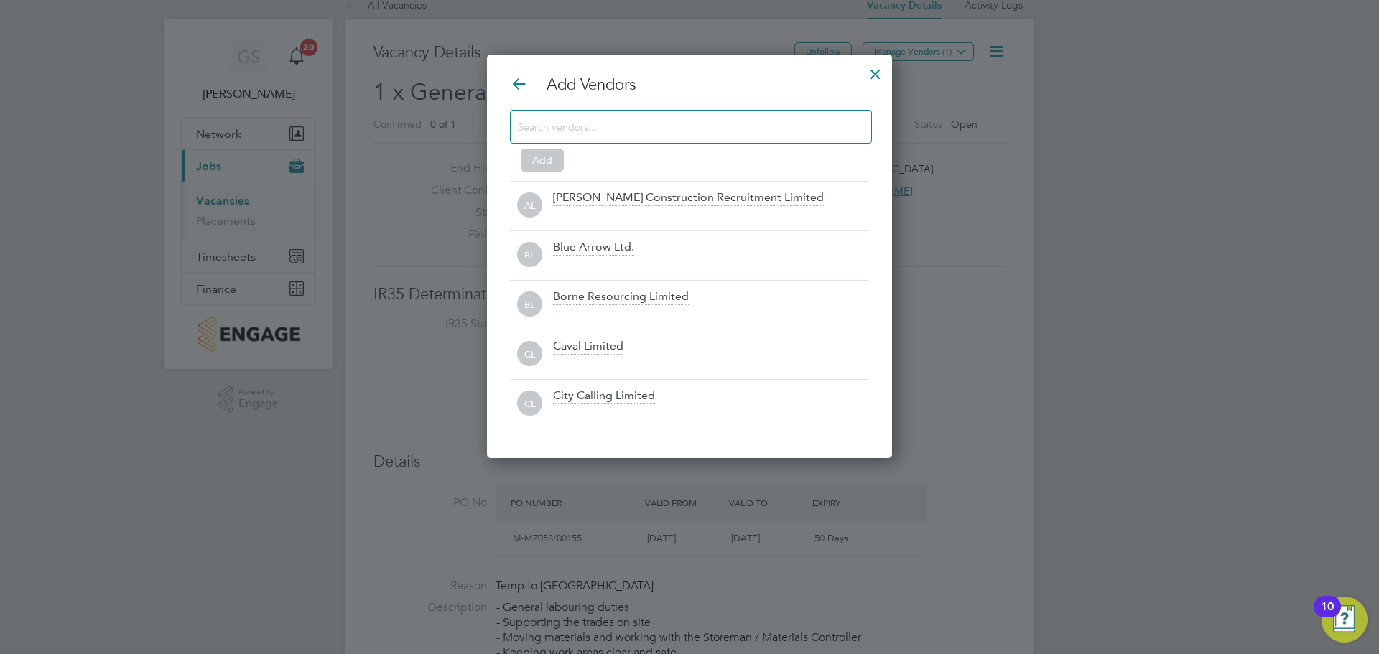
click at [654, 142] on div at bounding box center [691, 127] width 362 height 34
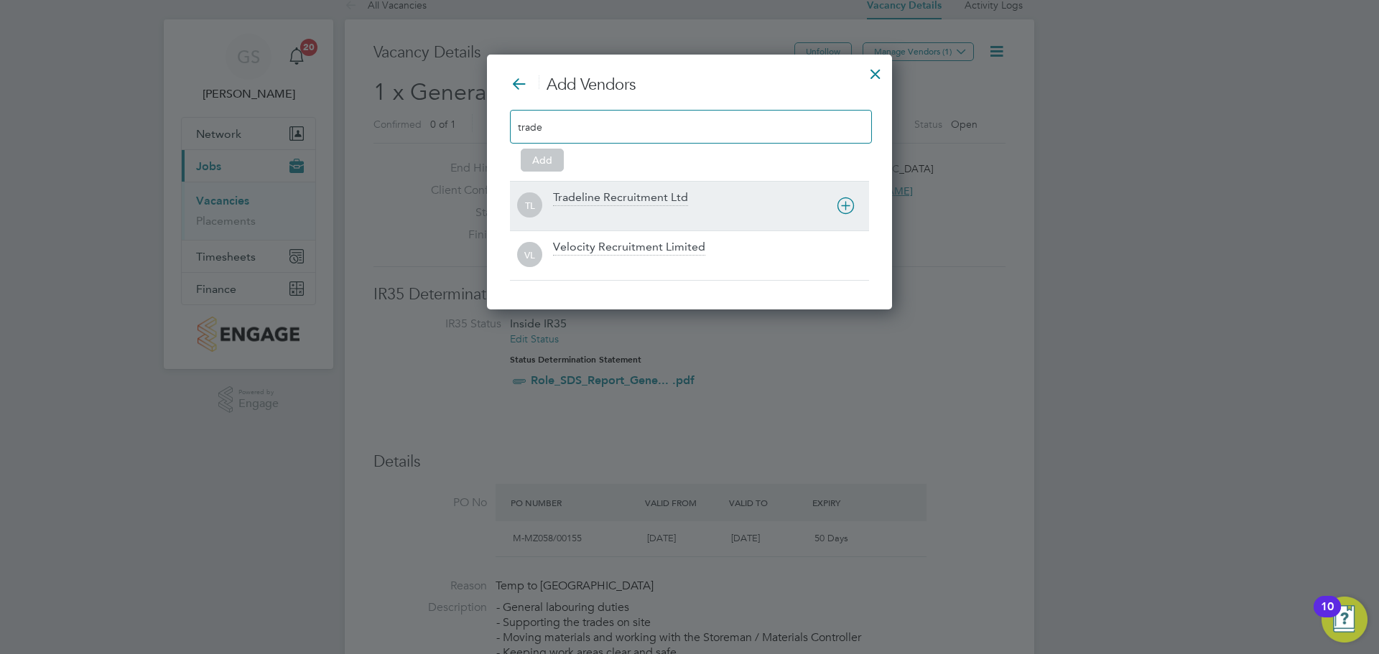
type input "trade"
click at [652, 186] on div "TL Tradeline Recruitment Ltd" at bounding box center [689, 206] width 359 height 50
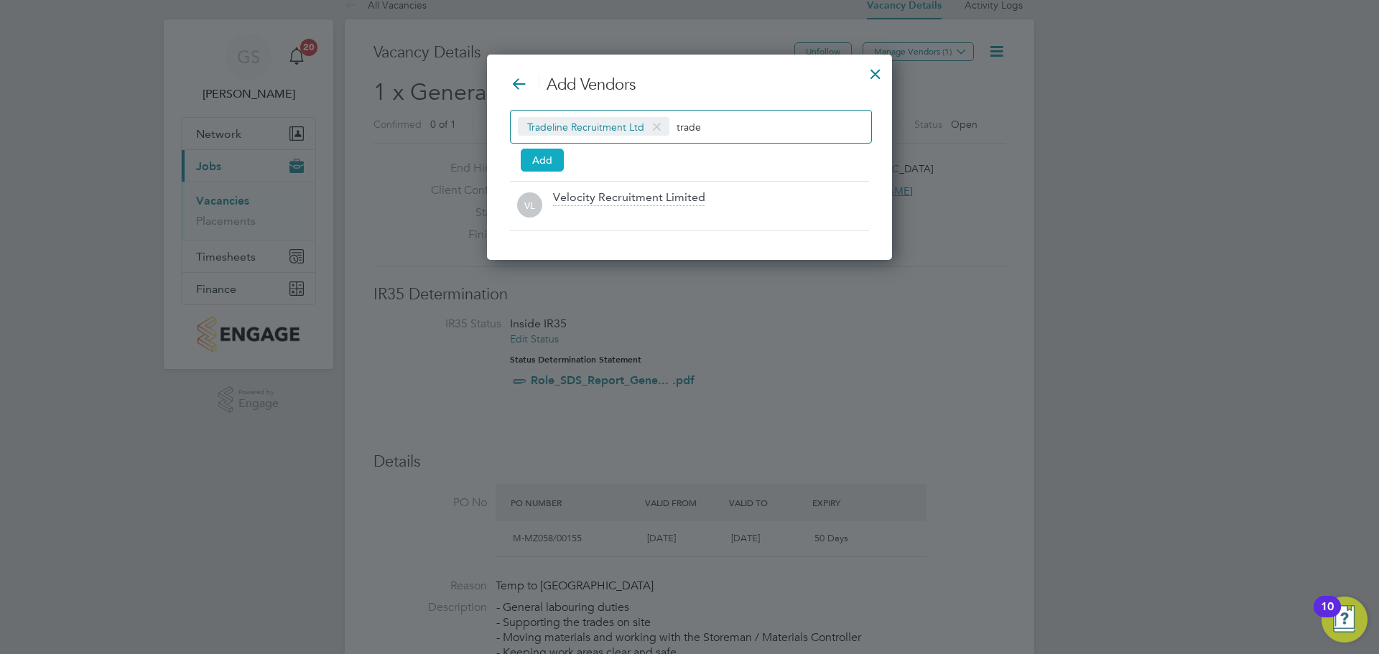
click at [541, 167] on button "Add" at bounding box center [542, 160] width 43 height 23
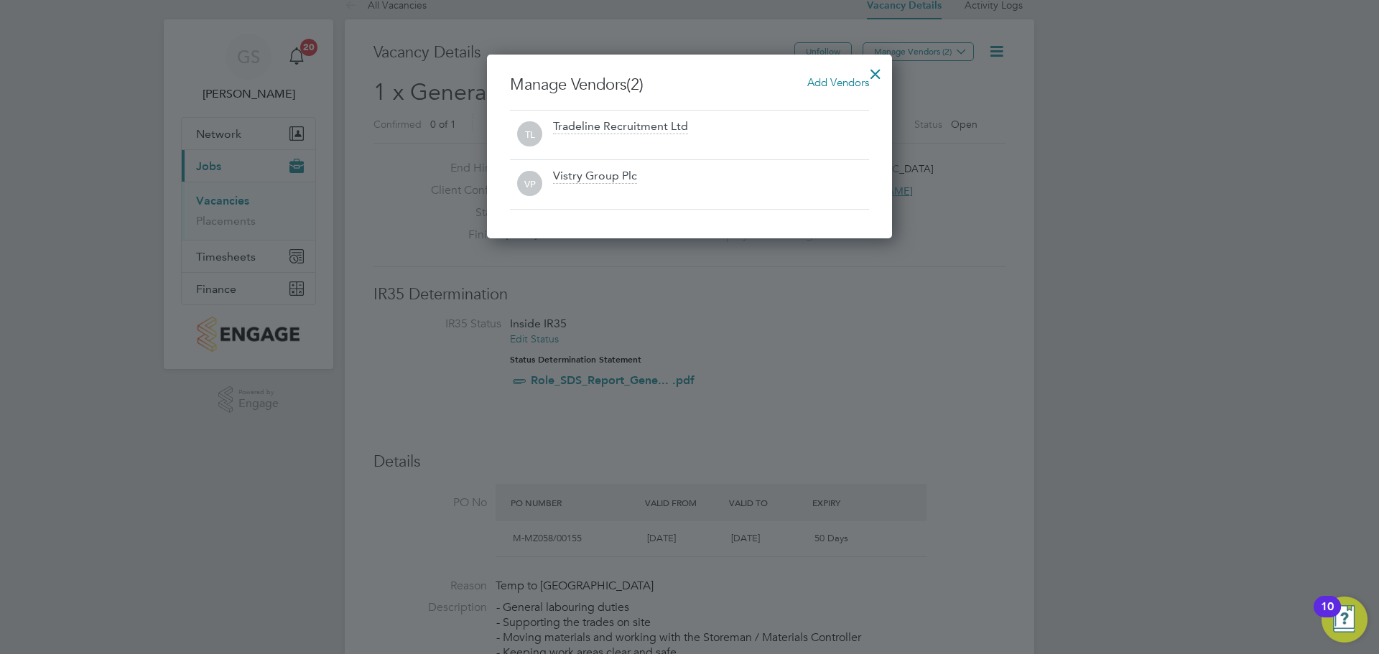
click at [882, 68] on div at bounding box center [876, 70] width 26 height 26
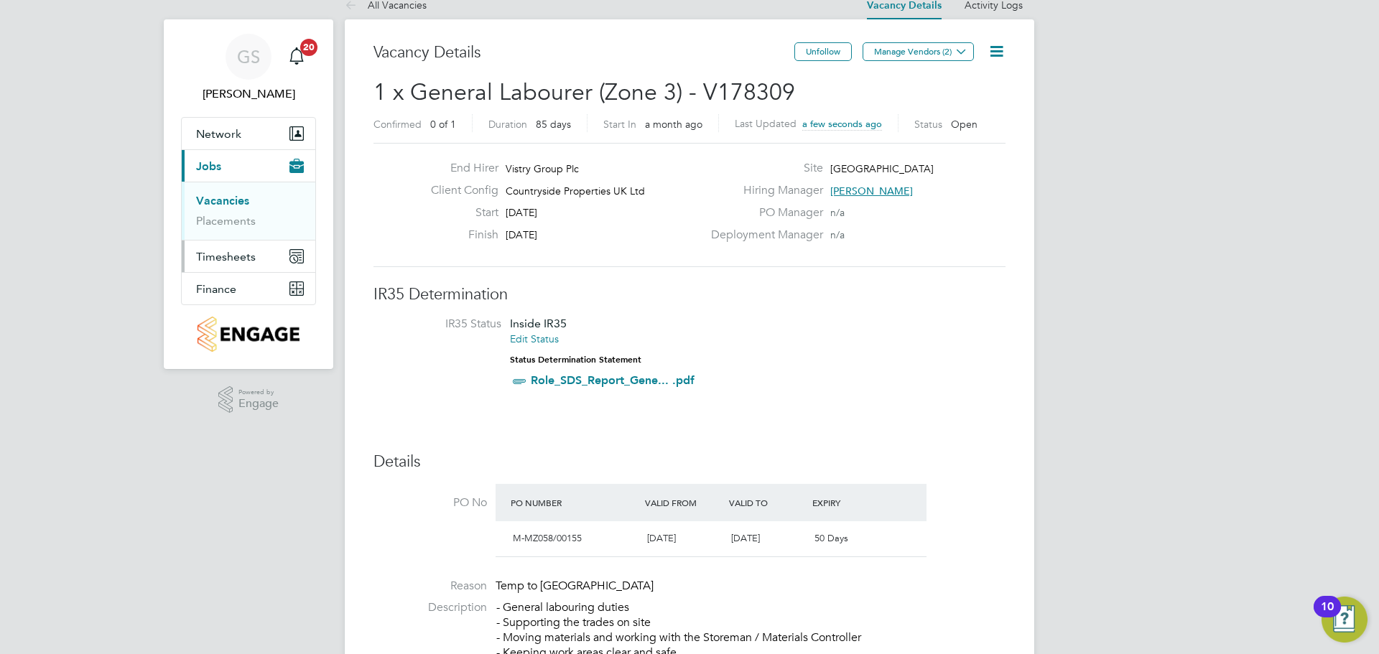
click at [248, 251] on span "Timesheets" at bounding box center [226, 257] width 60 height 14
click at [226, 254] on span "Timesheets" at bounding box center [226, 257] width 60 height 14
click at [229, 236] on link "Timesheets" at bounding box center [226, 233] width 60 height 14
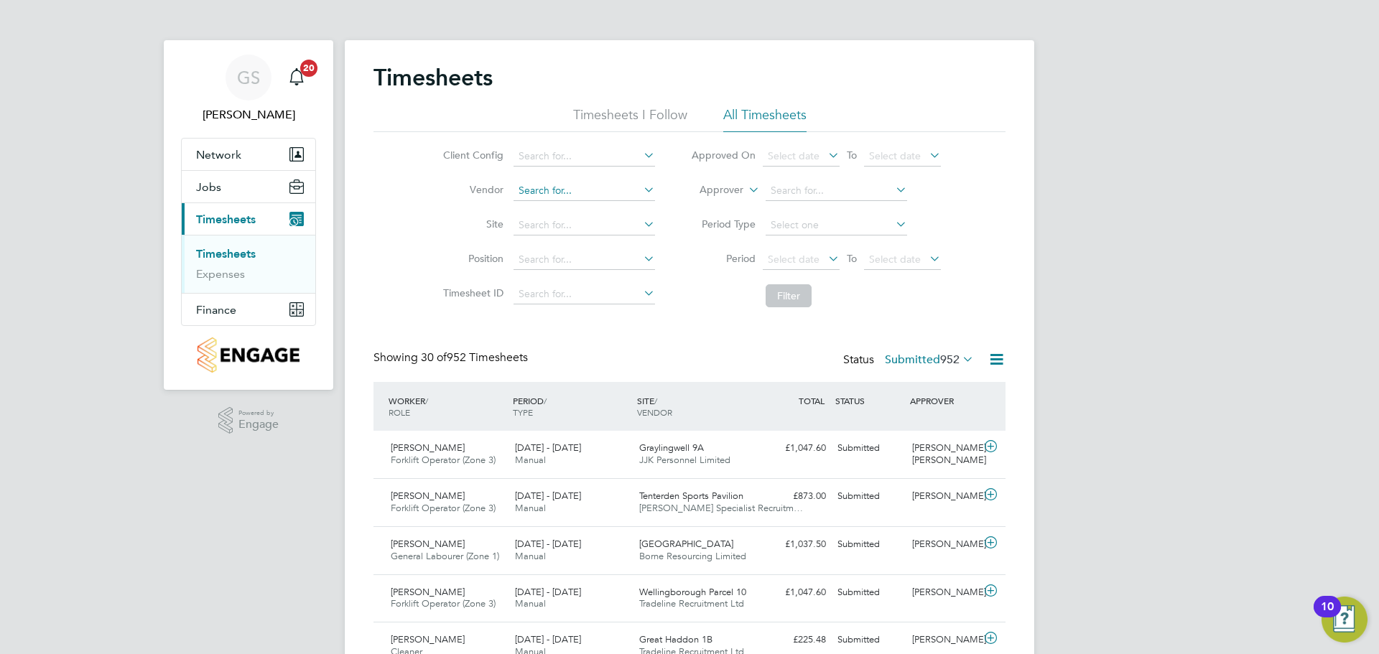
scroll to position [37, 125]
click at [551, 189] on input at bounding box center [585, 191] width 142 height 20
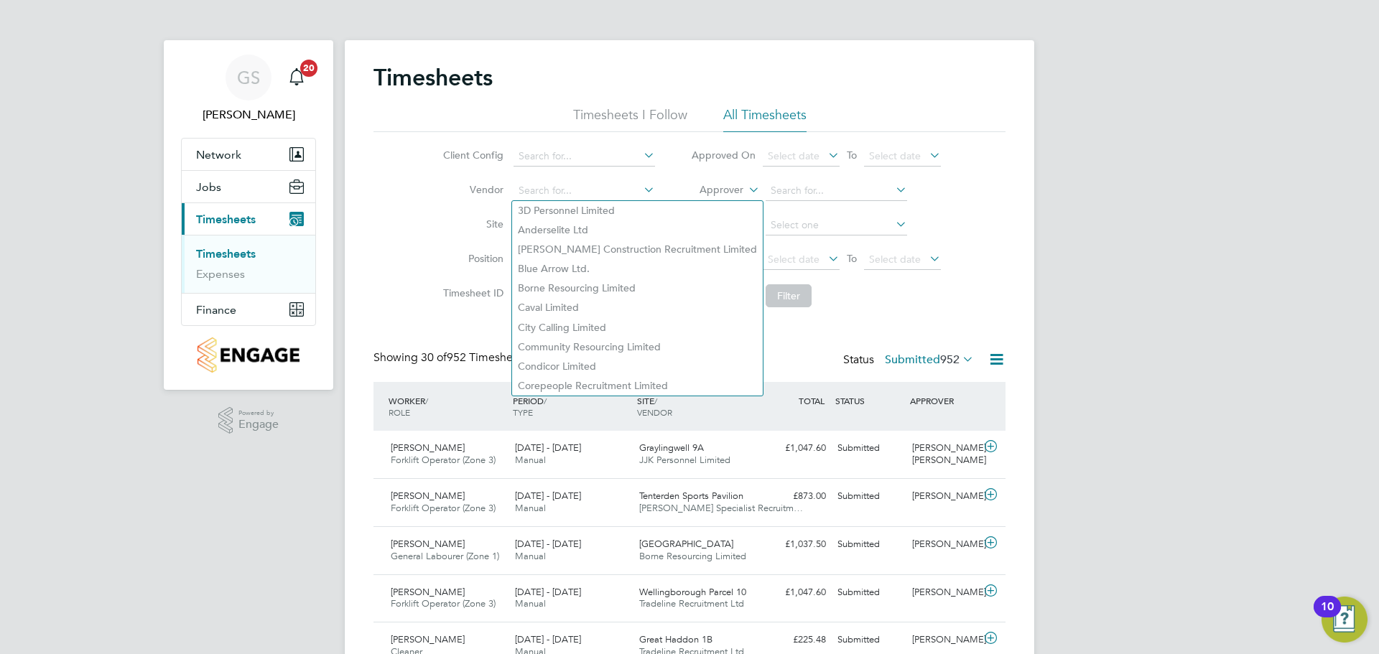
drag, startPoint x: 399, startPoint y: 221, endPoint x: 485, endPoint y: 221, distance: 86.2
click at [399, 221] on div "Client Config Vendor Site Position Timesheet ID Approved On Select date To Sele…" at bounding box center [690, 223] width 632 height 182
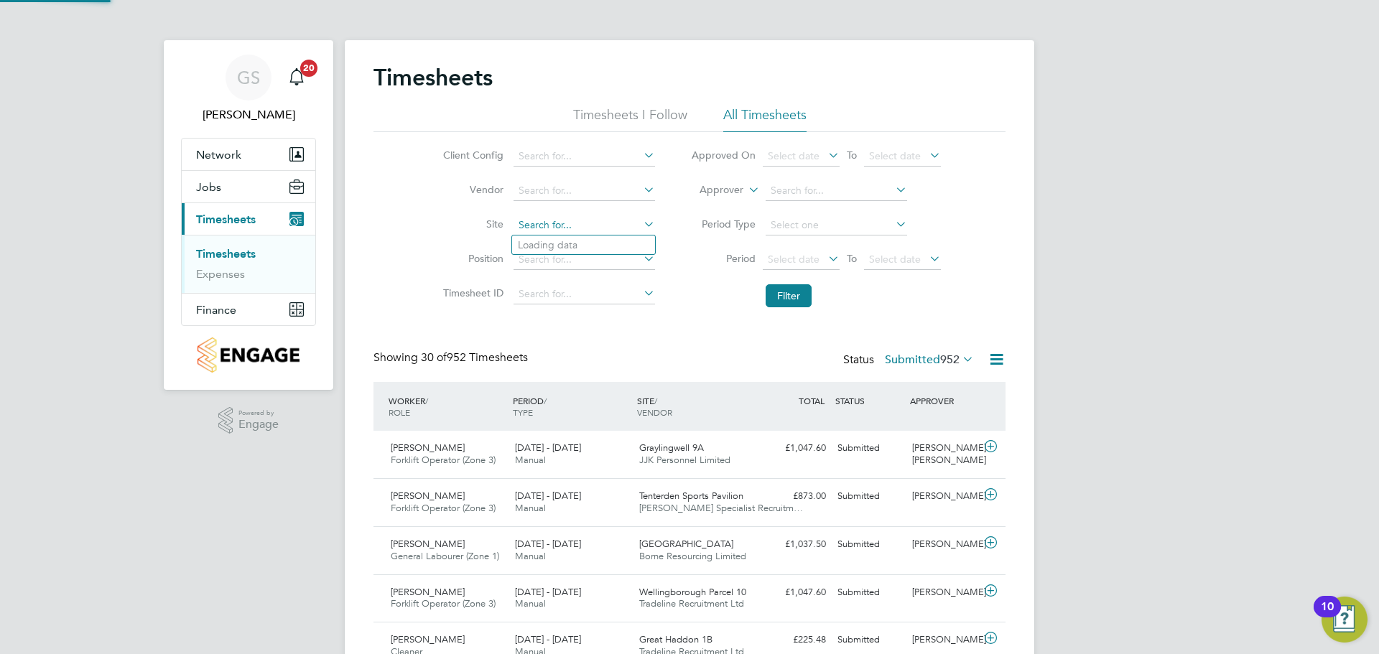
click at [583, 240] on li "Prosp ect Avenue" at bounding box center [583, 245] width 143 height 19
type input "[GEOGRAPHIC_DATA]"
click at [785, 308] on li "Filter" at bounding box center [816, 295] width 286 height 37
click at [787, 304] on button "Filter" at bounding box center [789, 295] width 46 height 23
